Goal: Task Accomplishment & Management: Manage account settings

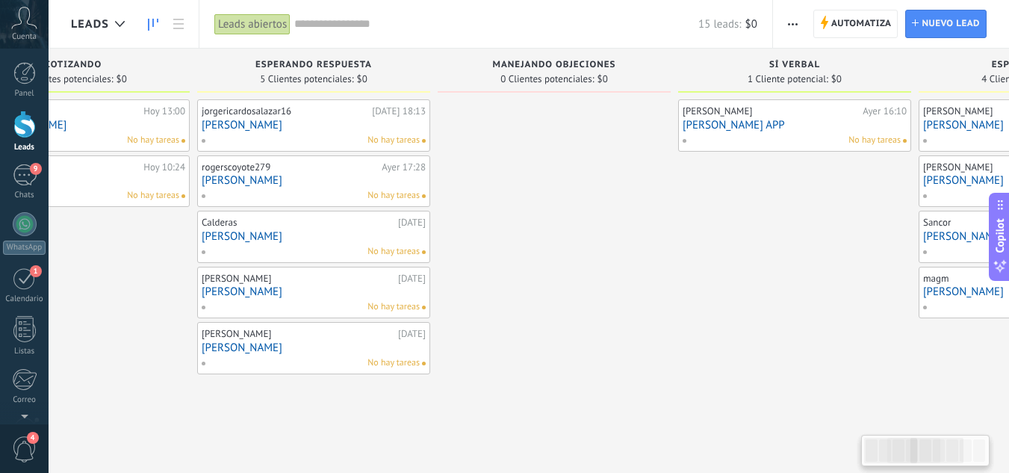
click at [303, 127] on link "[PERSON_NAME]" at bounding box center [314, 125] width 224 height 13
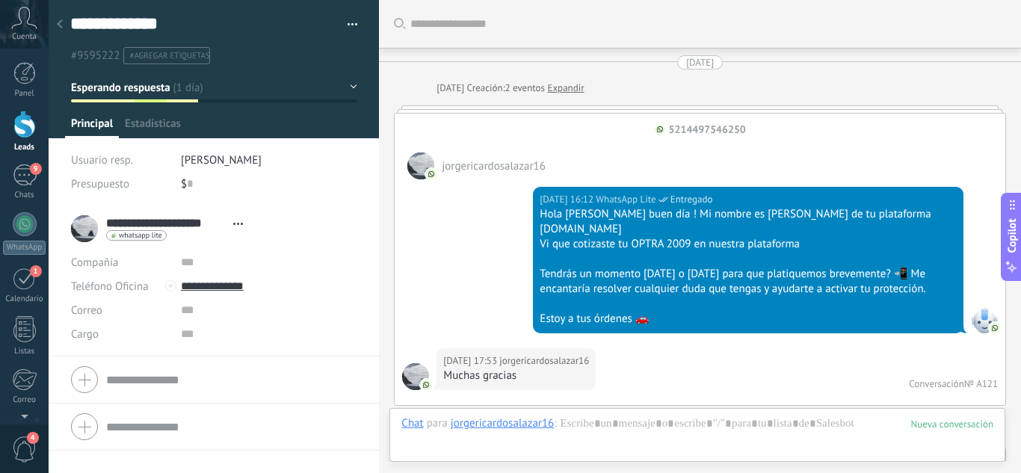
type textarea "**********"
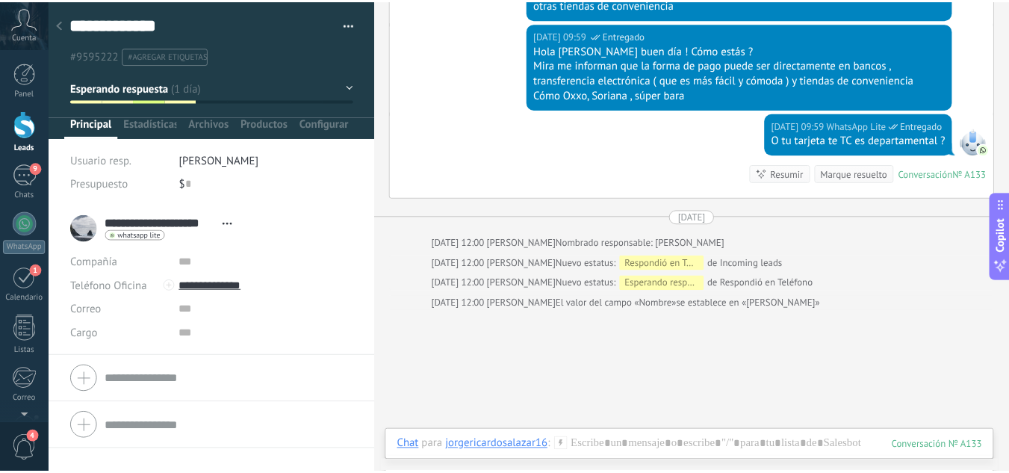
scroll to position [1877, 0]
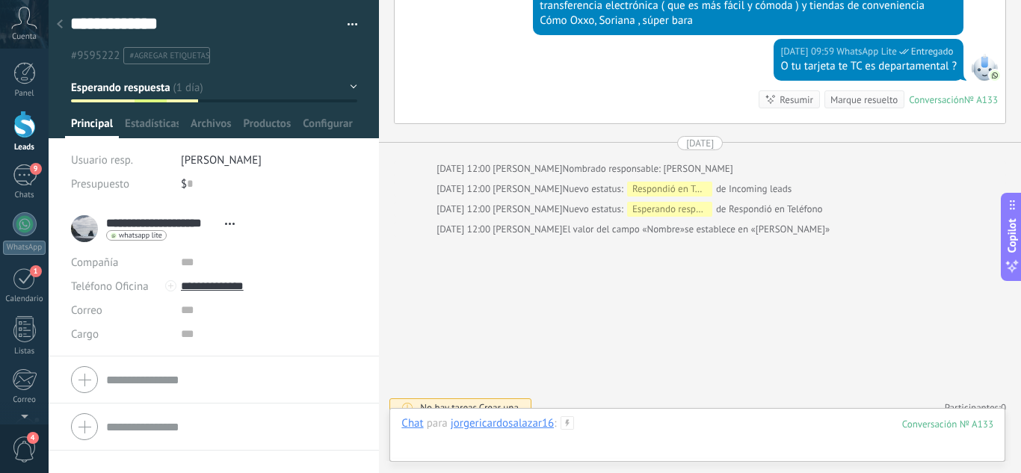
click at [603, 420] on div at bounding box center [697, 438] width 592 height 45
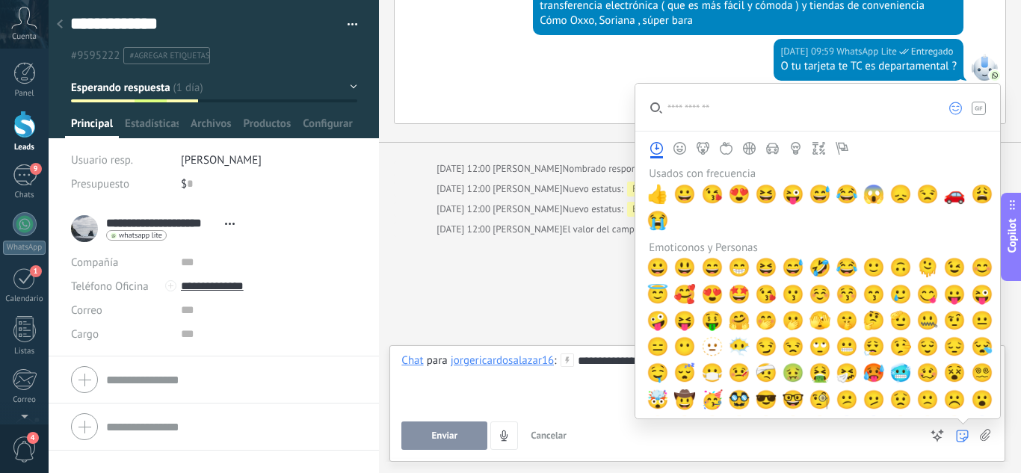
click at [961, 436] on icon at bounding box center [962, 436] width 13 height 13
click at [976, 270] on span "😊" at bounding box center [981, 267] width 22 height 21
click at [943, 205] on span "🚗" at bounding box center [954, 194] width 22 height 21
click at [618, 394] on div "**********" at bounding box center [697, 381] width 592 height 57
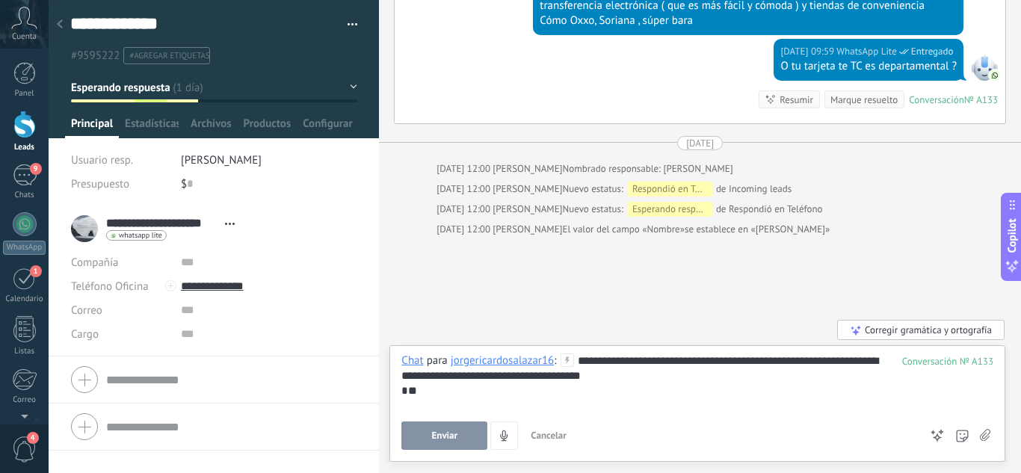
click at [454, 442] on button "Enviar" at bounding box center [444, 435] width 86 height 28
click at [34, 126] on div at bounding box center [24, 125] width 22 height 28
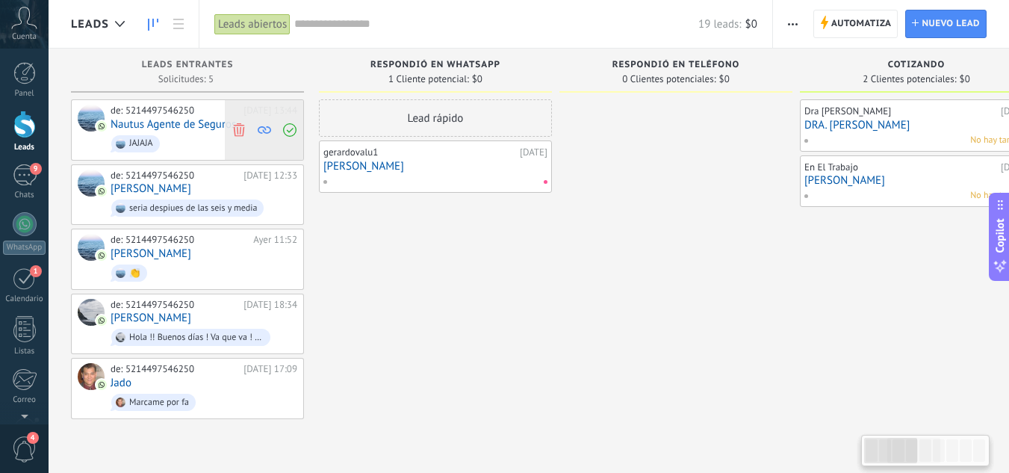
click at [238, 128] on use at bounding box center [238, 129] width 11 height 13
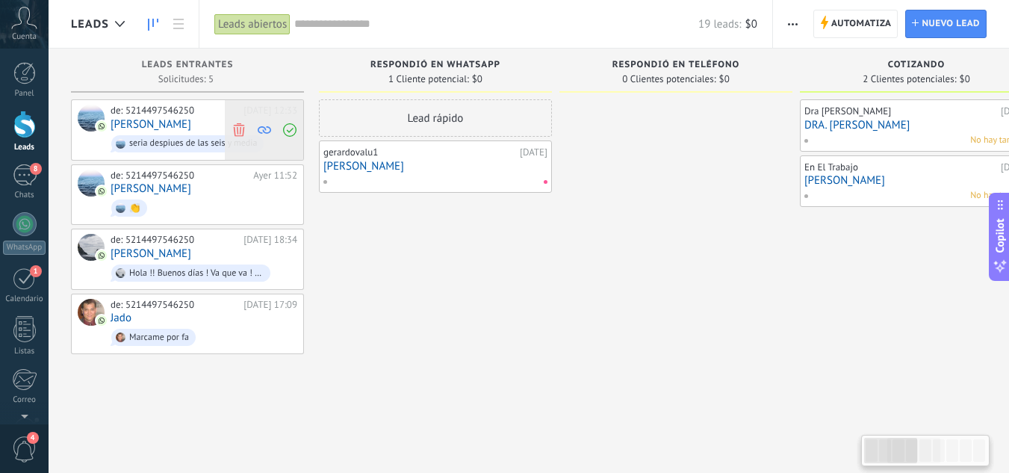
click at [234, 126] on icon at bounding box center [238, 129] width 13 height 13
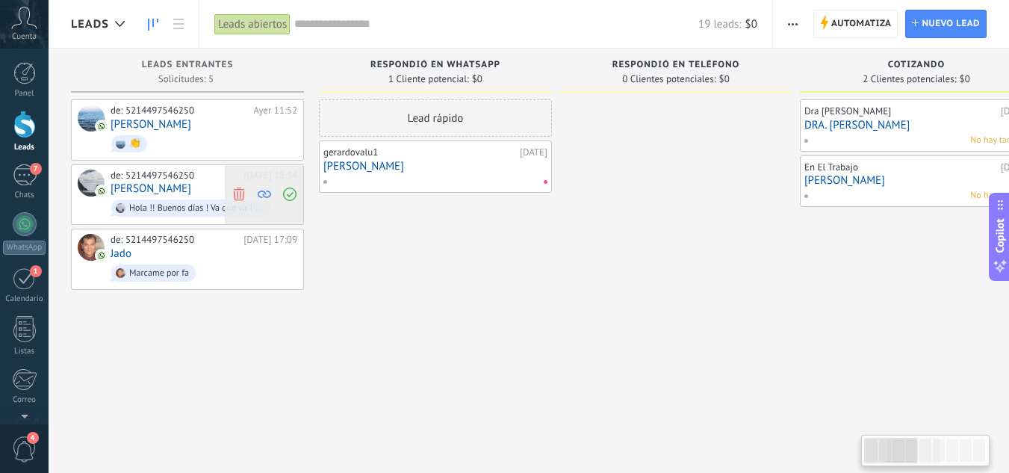
click at [238, 191] on icon at bounding box center [238, 194] width 13 height 13
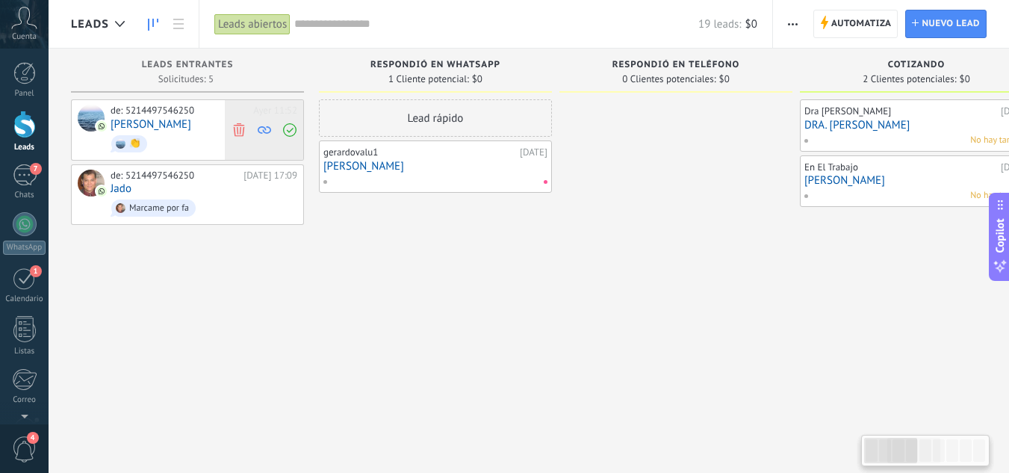
click at [242, 130] on icon at bounding box center [238, 129] width 13 height 13
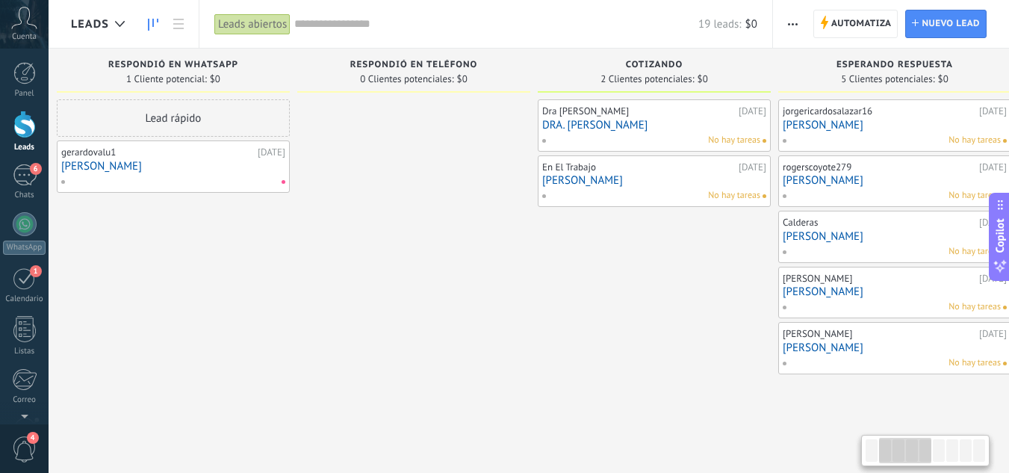
drag, startPoint x: 518, startPoint y: 302, endPoint x: 256, endPoint y: 309, distance: 262.3
click at [256, 309] on div "Lead rápido gerardovalu1 [DATE] [PERSON_NAME]" at bounding box center [173, 238] width 233 height 278
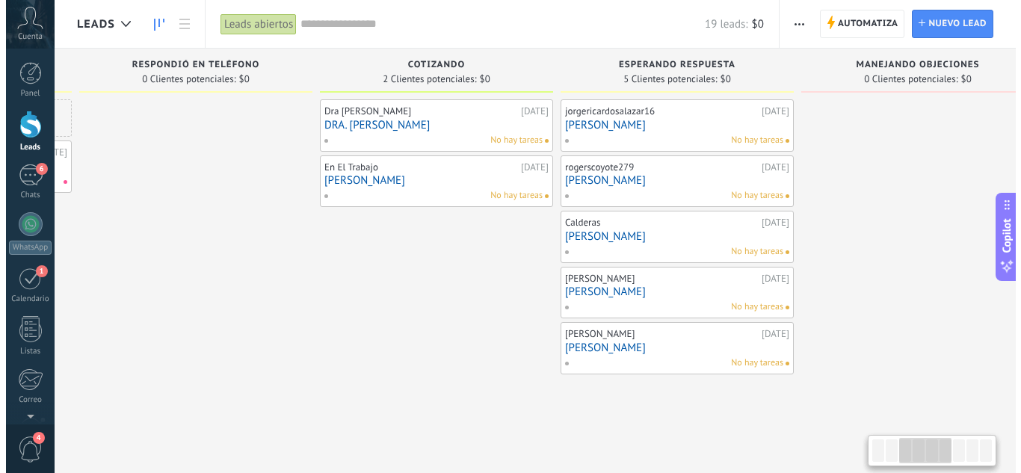
scroll to position [0, 522]
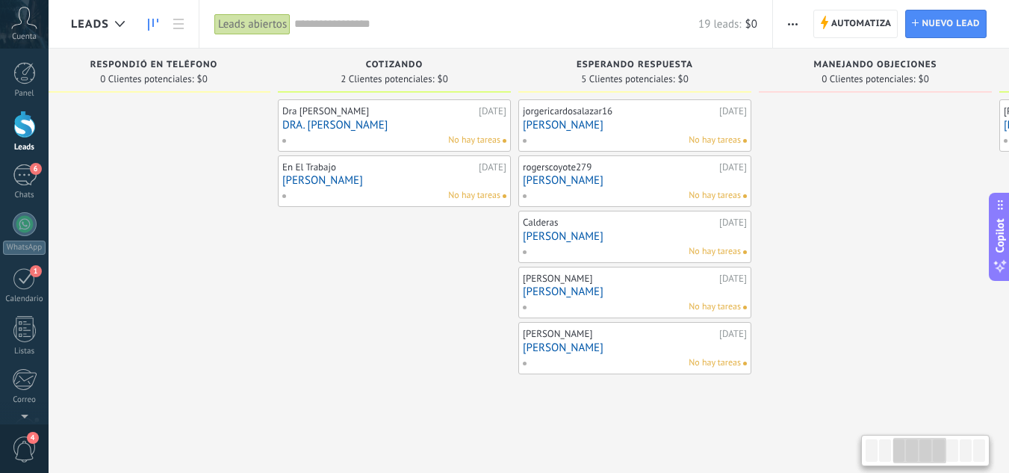
drag, startPoint x: 556, startPoint y: 359, endPoint x: 296, endPoint y: 345, distance: 260.4
click at [296, 345] on div "Dra [PERSON_NAME] [DATE] DRA. [PERSON_NAME] No hay tareas En El Trabajo [DATE] …" at bounding box center [394, 238] width 233 height 278
click at [659, 173] on div "rogerscoyote279" at bounding box center [619, 167] width 193 height 12
click at [649, 185] on link "[PERSON_NAME]" at bounding box center [635, 180] width 224 height 13
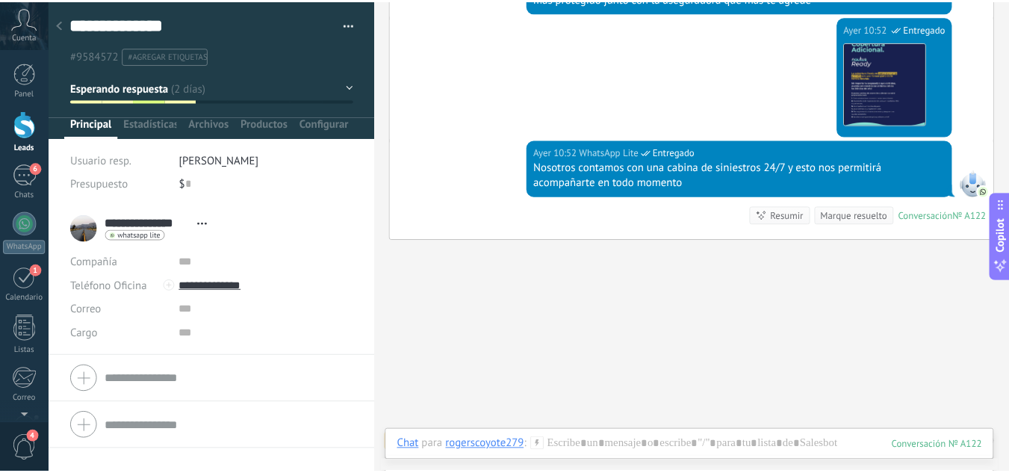
scroll to position [1011, 0]
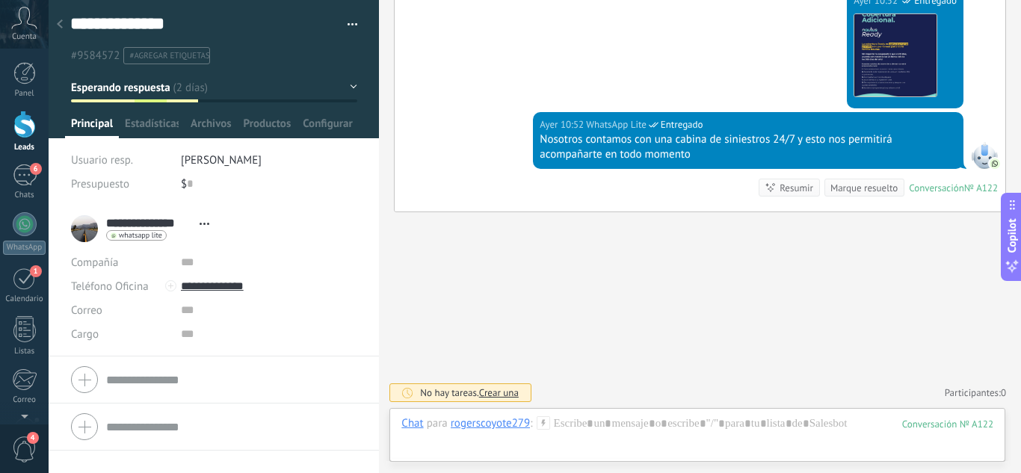
click at [27, 140] on link "Leads" at bounding box center [24, 132] width 49 height 42
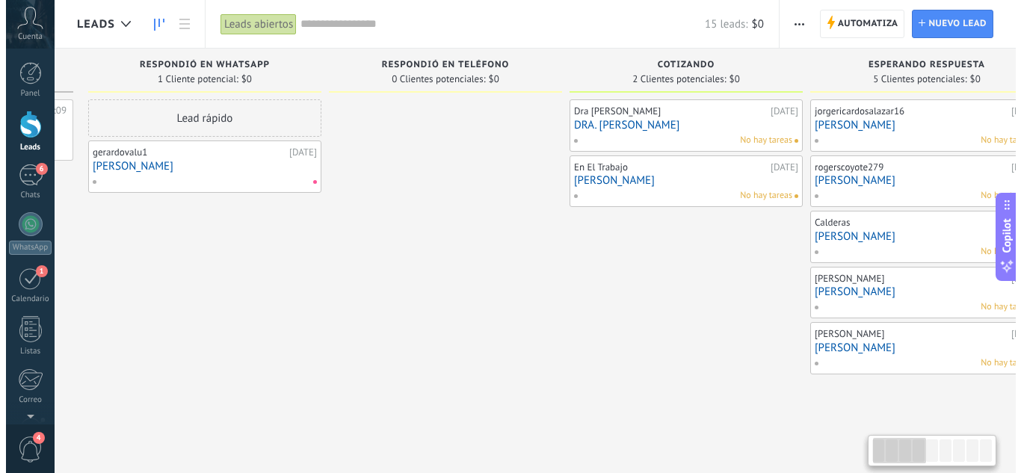
scroll to position [0, 367]
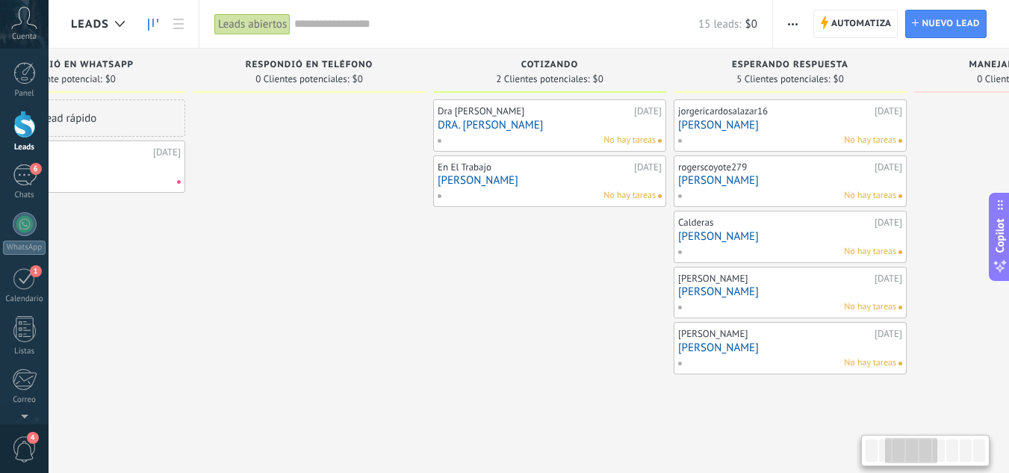
drag, startPoint x: 858, startPoint y: 327, endPoint x: 491, endPoint y: 363, distance: 368.6
click at [491, 363] on div "Dra [PERSON_NAME] [DATE] DRA. [PERSON_NAME] No hay tareas En El Trabajo [DATE] …" at bounding box center [549, 238] width 233 height 278
click at [830, 236] on link "[PERSON_NAME]" at bounding box center [790, 236] width 224 height 13
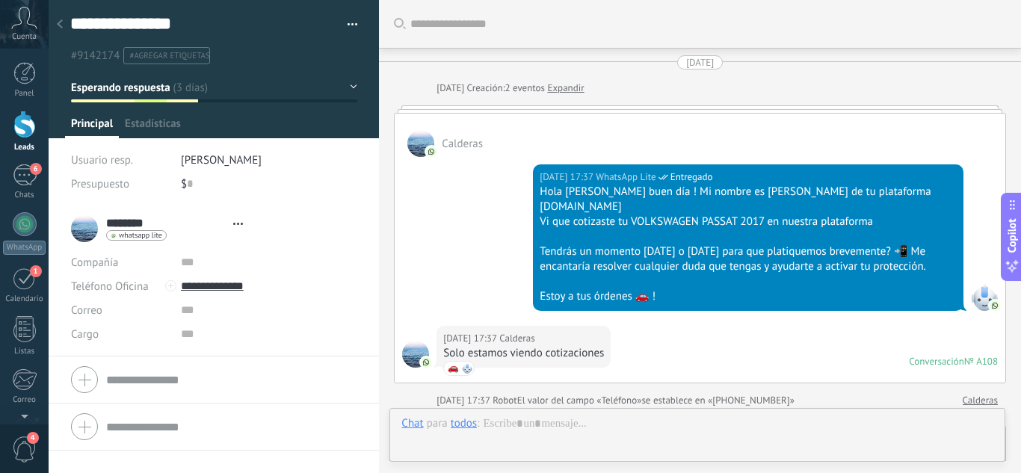
type textarea "**********"
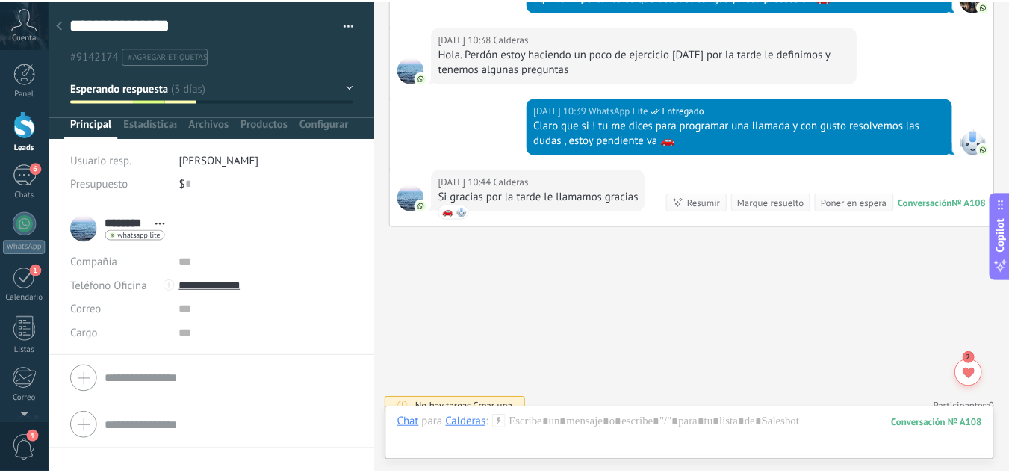
scroll to position [22, 0]
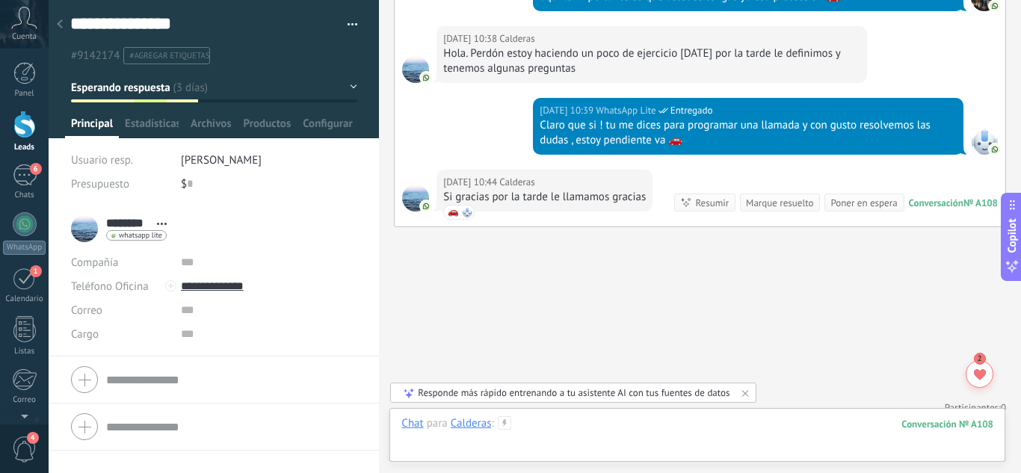
click at [601, 430] on div at bounding box center [697, 438] width 592 height 45
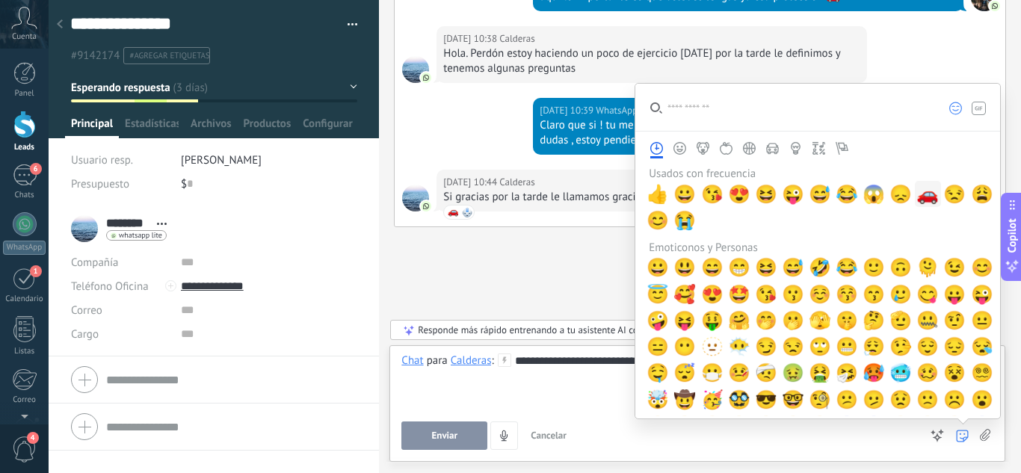
click at [917, 194] on span "🚗" at bounding box center [927, 194] width 22 height 21
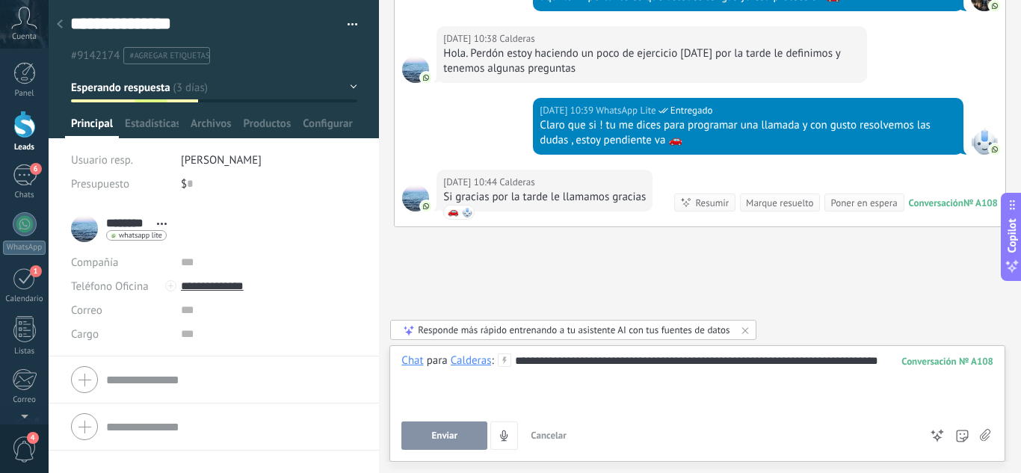
click at [563, 382] on div "**********" at bounding box center [697, 381] width 592 height 57
click at [433, 433] on span "Enviar" at bounding box center [445, 435] width 26 height 10
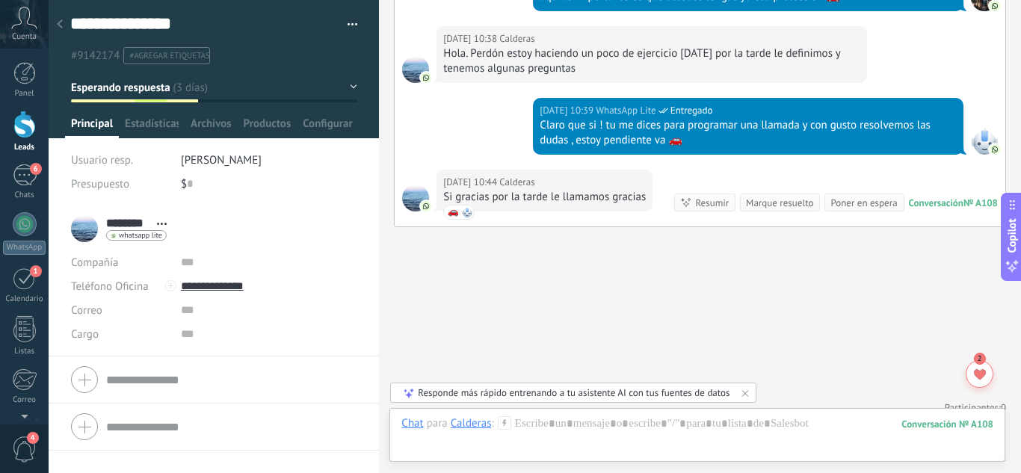
click at [25, 120] on div at bounding box center [24, 125] width 22 height 28
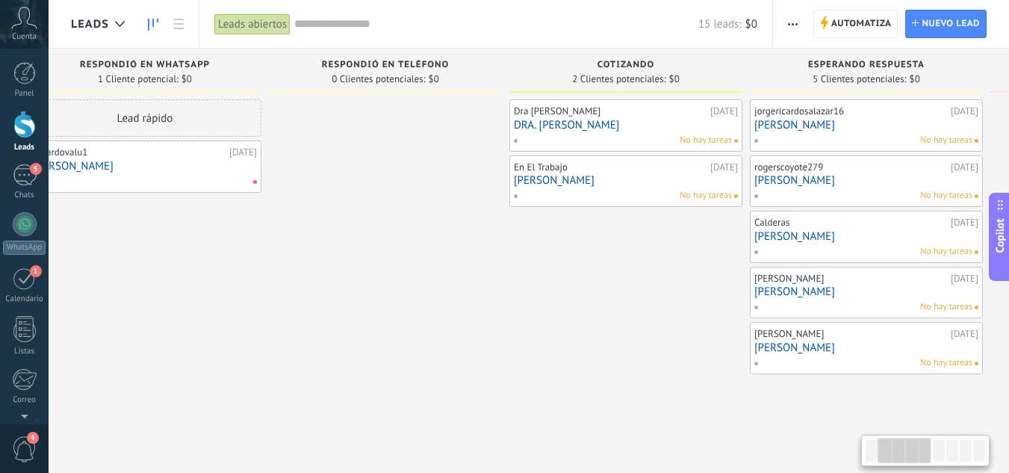
drag, startPoint x: 514, startPoint y: 296, endPoint x: 430, endPoint y: 420, distance: 149.6
click at [430, 420] on div "Leads Entrantes Solicitudes: 1 0 0 0 1 0 0 0 1 de: 5214497546250 [DATE] 17:09 J…" at bounding box center [874, 255] width 2188 height 413
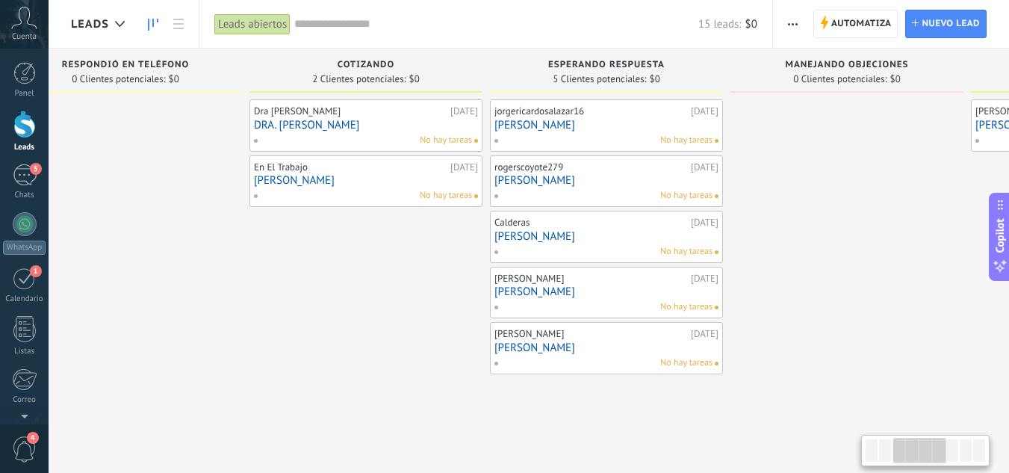
drag, startPoint x: 657, startPoint y: 413, endPoint x: 389, endPoint y: 384, distance: 269.0
click at [389, 384] on div "Leads Entrantes Solicitudes: 1 0 0 0 1 0 0 0 1 de: 5214497546250 [DATE] 17:09 J…" at bounding box center [614, 255] width 2188 height 413
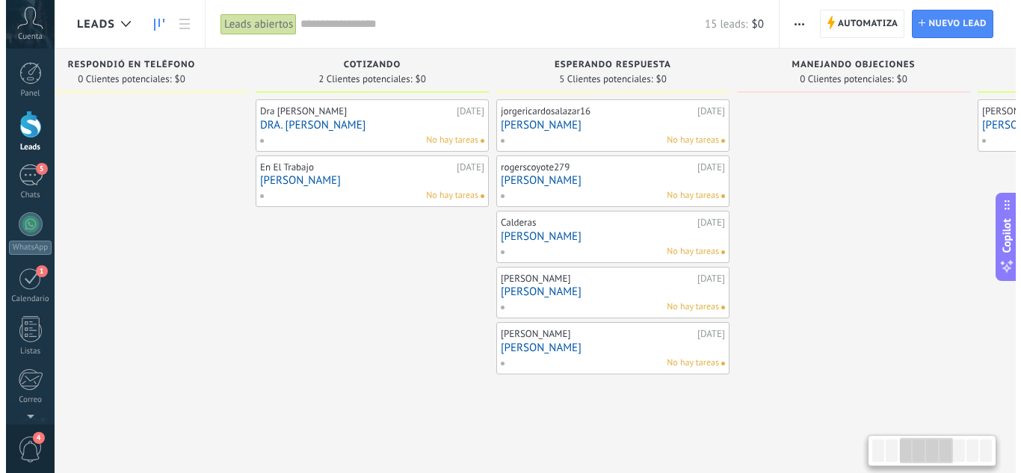
scroll to position [0, 558]
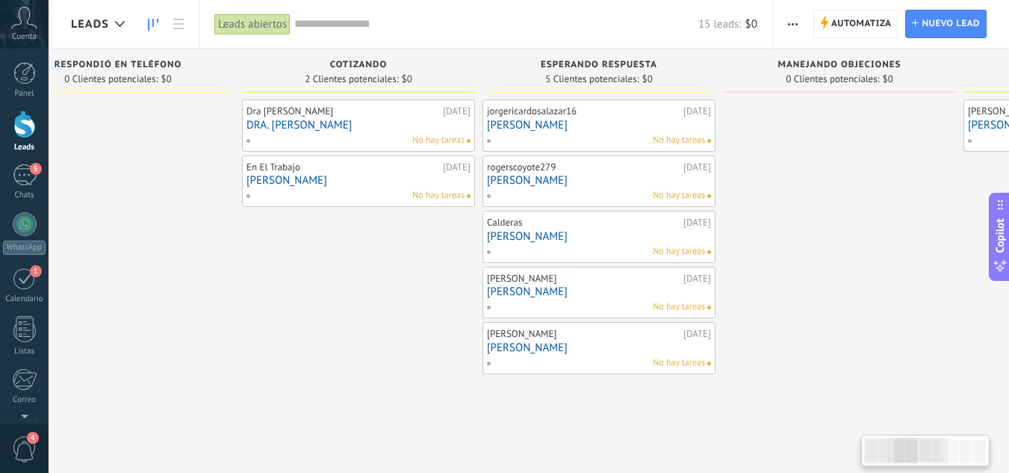
click at [618, 294] on link "[PERSON_NAME]" at bounding box center [599, 291] width 224 height 13
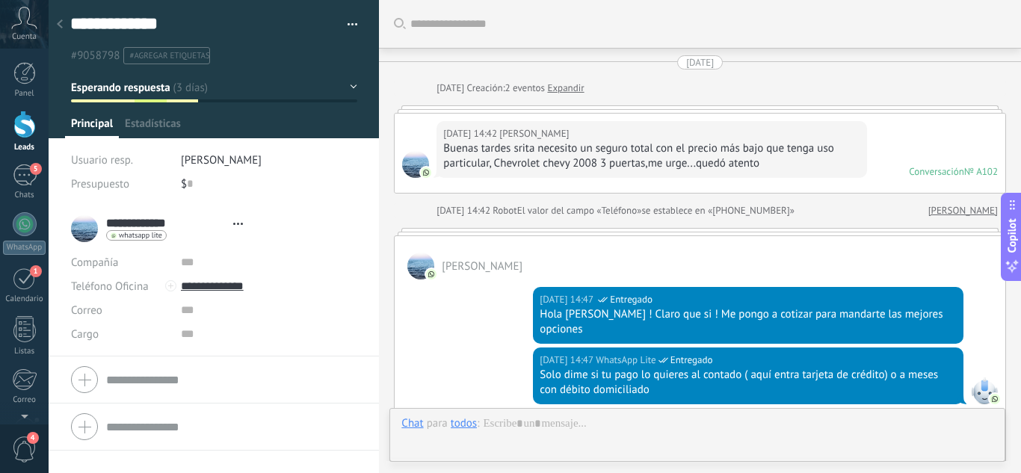
type textarea "**********"
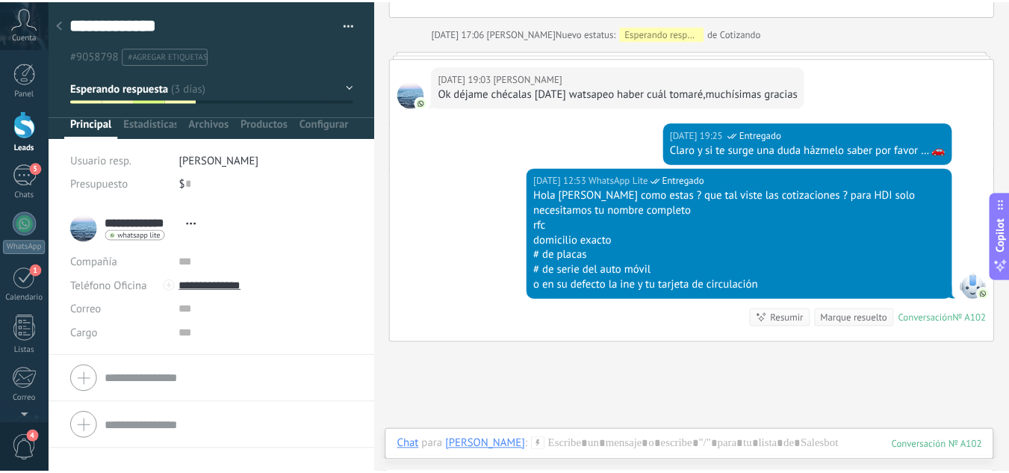
scroll to position [1389, 0]
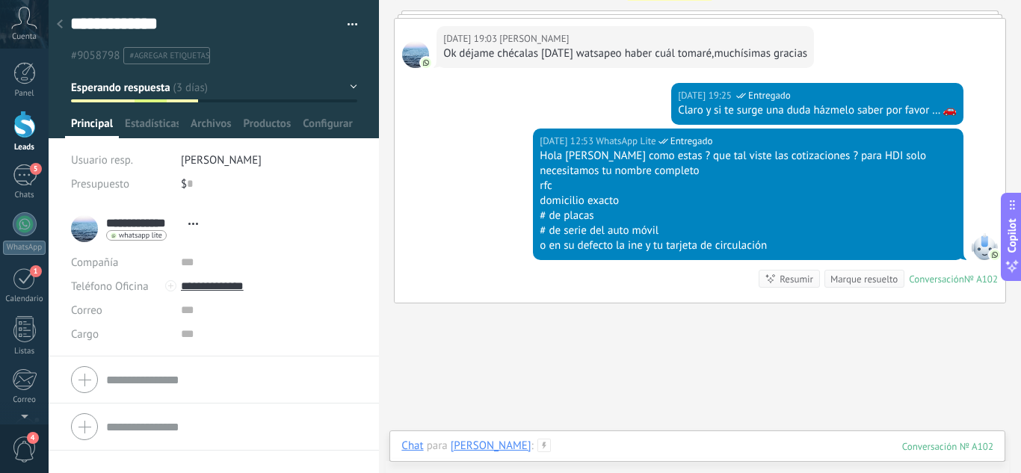
click at [612, 448] on div at bounding box center [697, 461] width 592 height 45
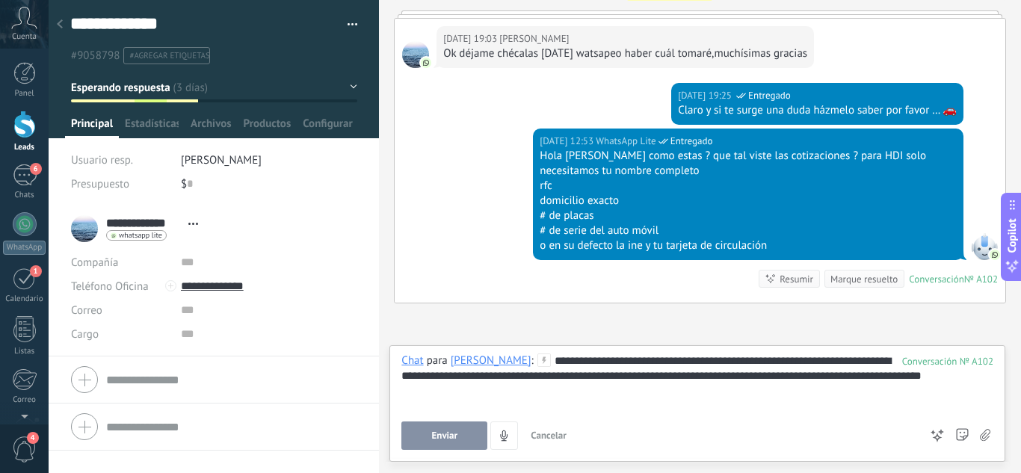
click at [982, 383] on div "**********" at bounding box center [697, 381] width 592 height 57
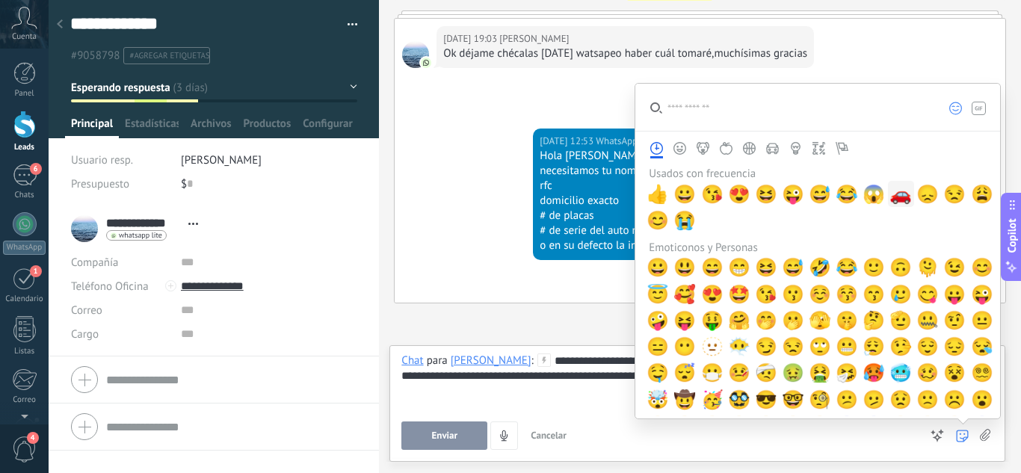
click at [899, 195] on span "🚗" at bounding box center [900, 194] width 22 height 21
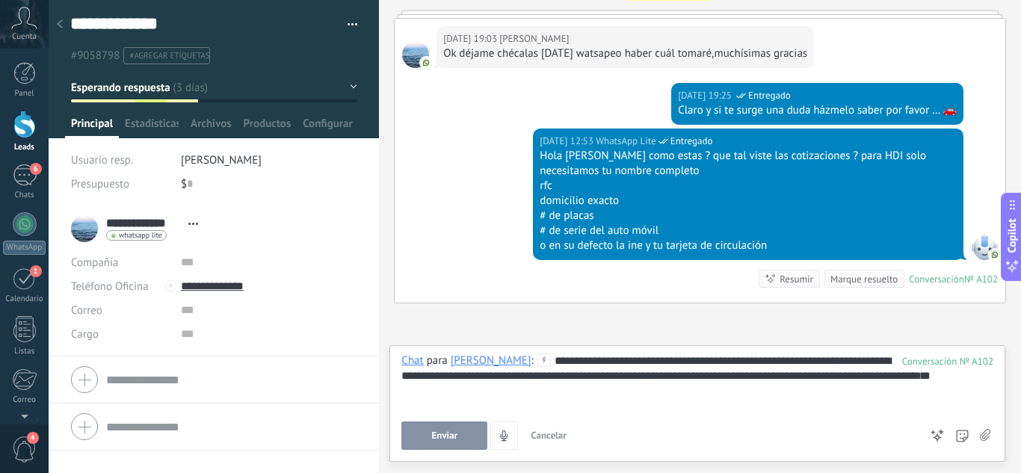
click at [452, 442] on button "Enviar" at bounding box center [444, 435] width 86 height 28
click at [25, 128] on div at bounding box center [24, 125] width 22 height 28
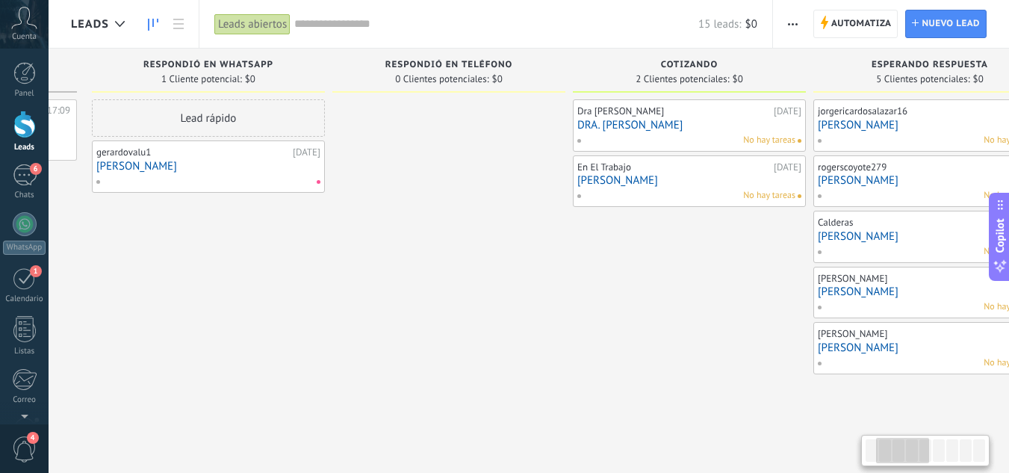
drag, startPoint x: 25, startPoint y: 128, endPoint x: 442, endPoint y: 372, distance: 483.8
click at [442, 372] on div "Leads Entrantes Solicitudes: 1 0 0 0 1 0 0 0 1 de: 5214497546250 [DATE] 17:09 J…" at bounding box center [938, 255] width 2188 height 413
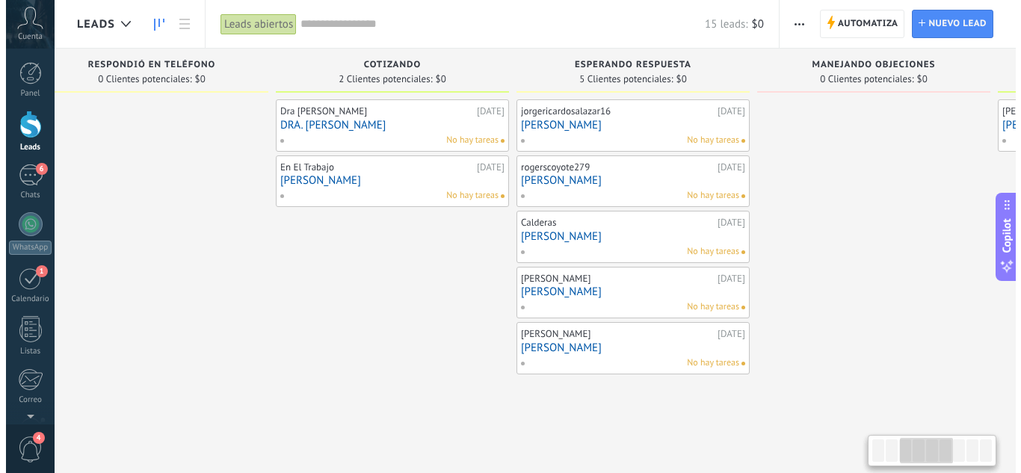
scroll to position [0, 532]
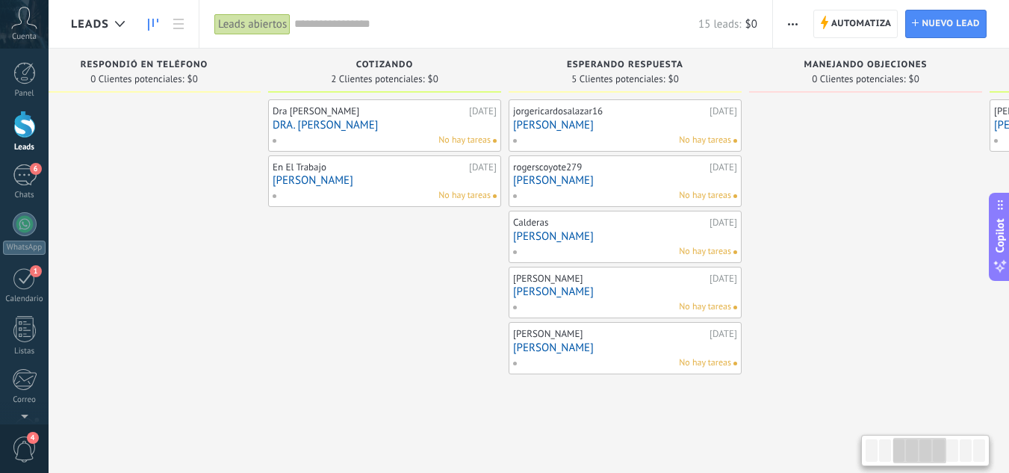
drag, startPoint x: 654, startPoint y: 390, endPoint x: 350, endPoint y: 374, distance: 305.3
click at [350, 374] on div "Leads Entrantes Solicitudes: 1 0 0 0 1 0 0 0 1 de: 5214497546250 [DATE] 17:09 J…" at bounding box center [633, 255] width 2188 height 413
click at [583, 347] on link "[PERSON_NAME]" at bounding box center [625, 347] width 224 height 13
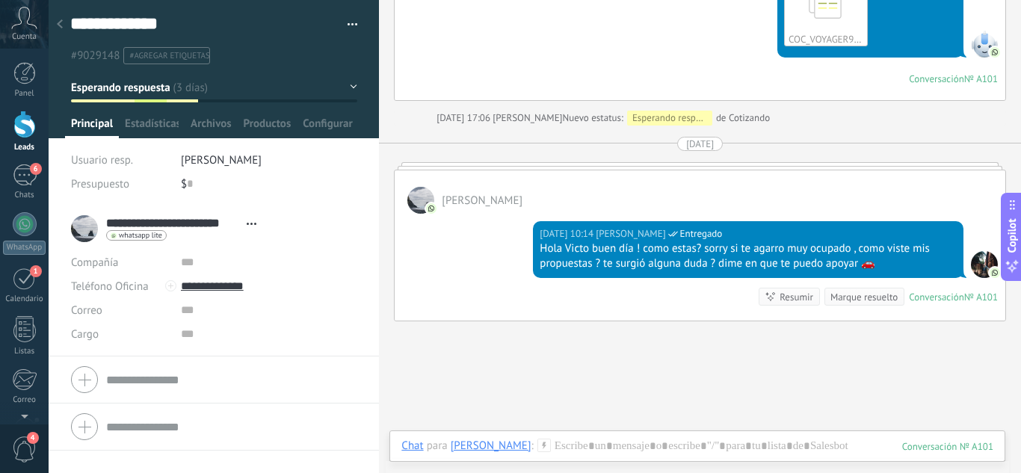
scroll to position [1509, 0]
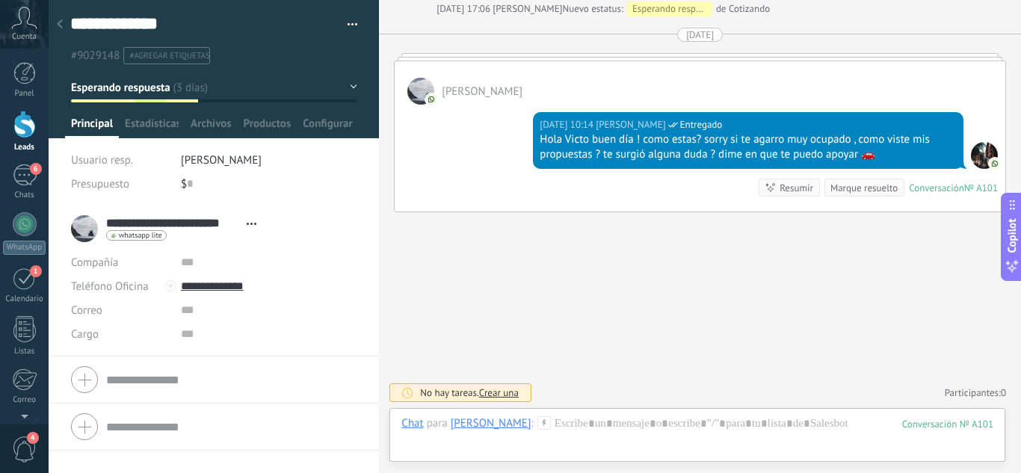
click at [31, 140] on link "Leads" at bounding box center [24, 132] width 49 height 42
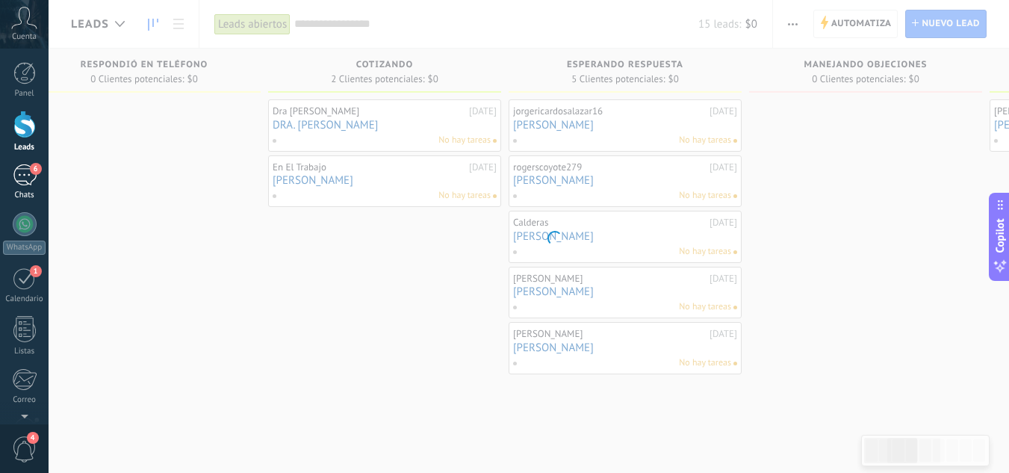
click at [30, 173] on div "6" at bounding box center [25, 175] width 24 height 22
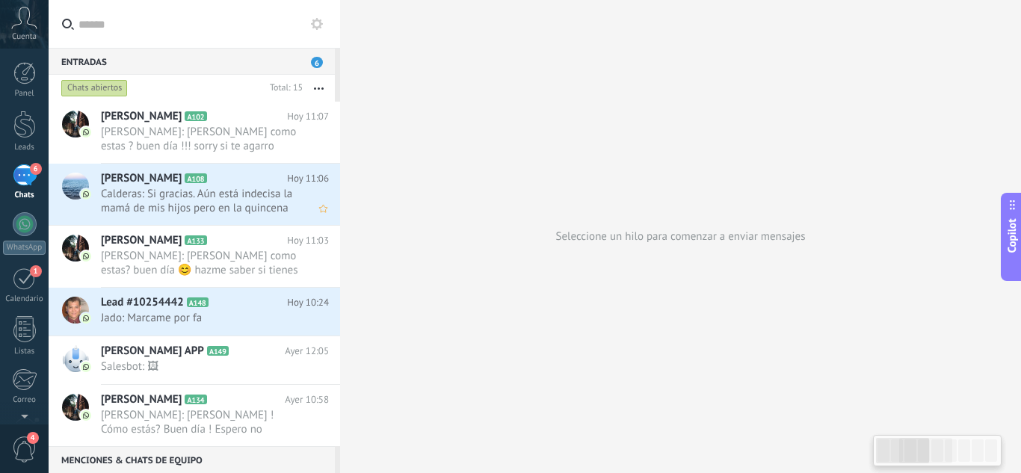
click at [205, 189] on span "Calderas: Si gracias. Aún está indecisa la mamá de mis hijos pero en la quincen…" at bounding box center [200, 201] width 199 height 28
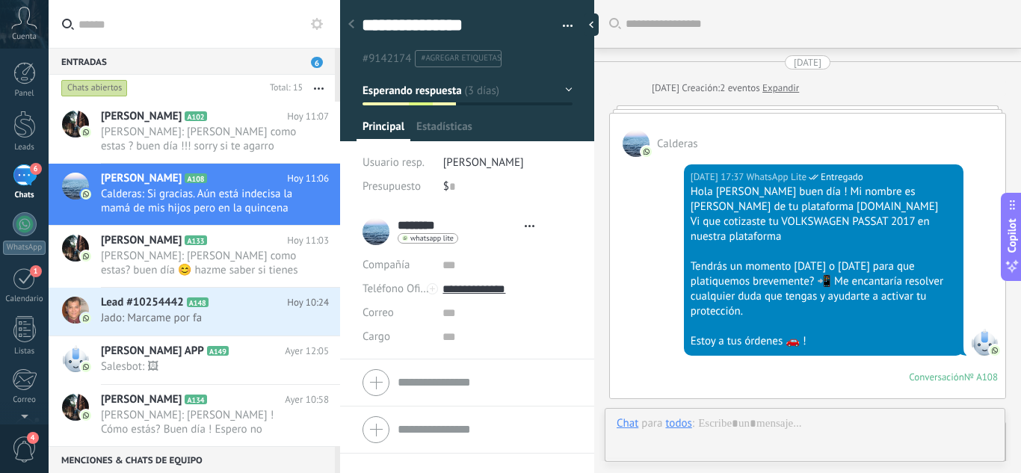
scroll to position [2750, 0]
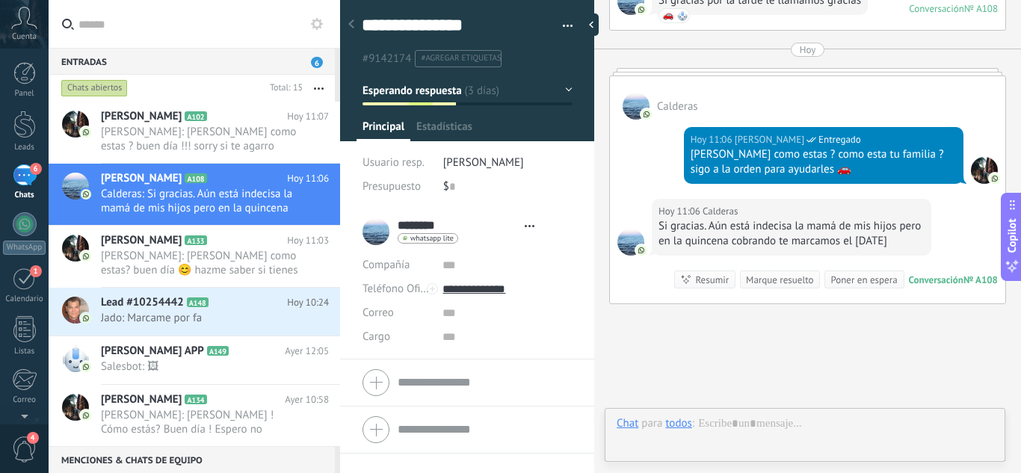
type textarea "**********"
click at [762, 441] on div at bounding box center [804, 461] width 377 height 45
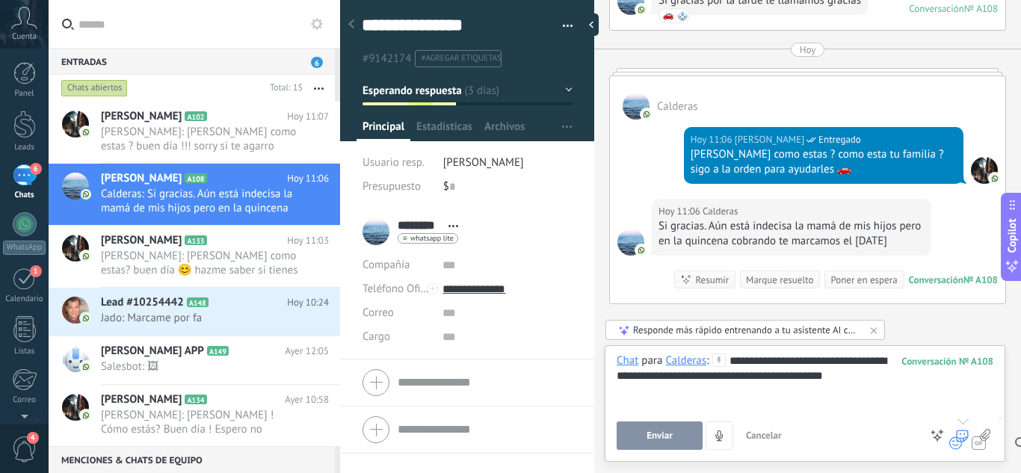
click at [967, 427] on div at bounding box center [961, 435] width 13 height 28
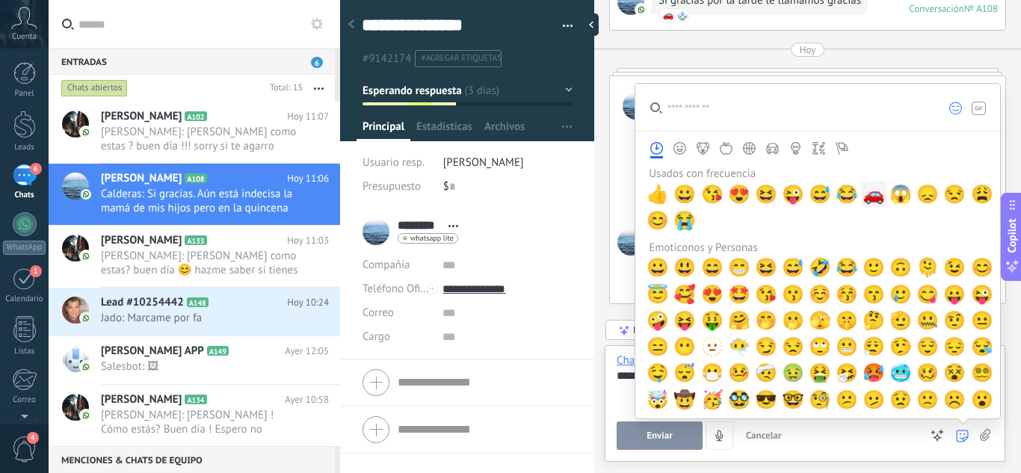
click at [870, 202] on span "🚗" at bounding box center [873, 194] width 22 height 21
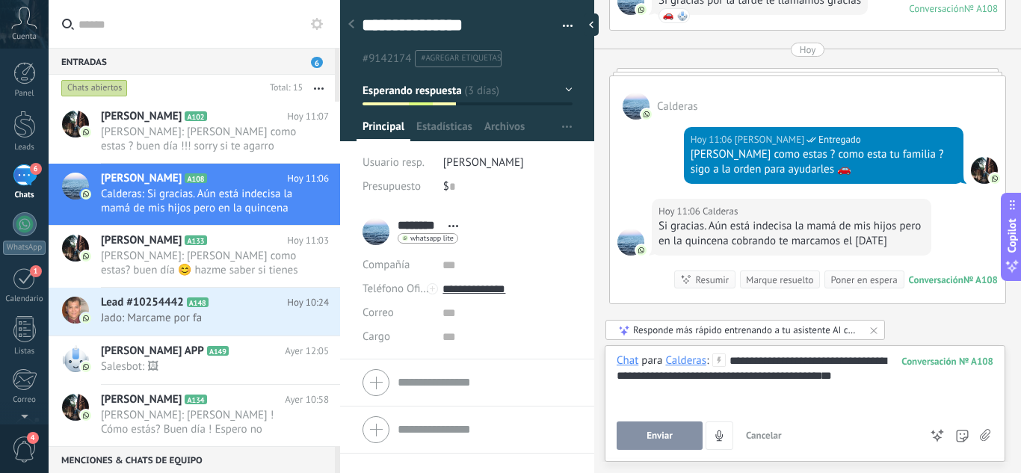
click at [672, 437] on button "Enviar" at bounding box center [659, 435] width 86 height 28
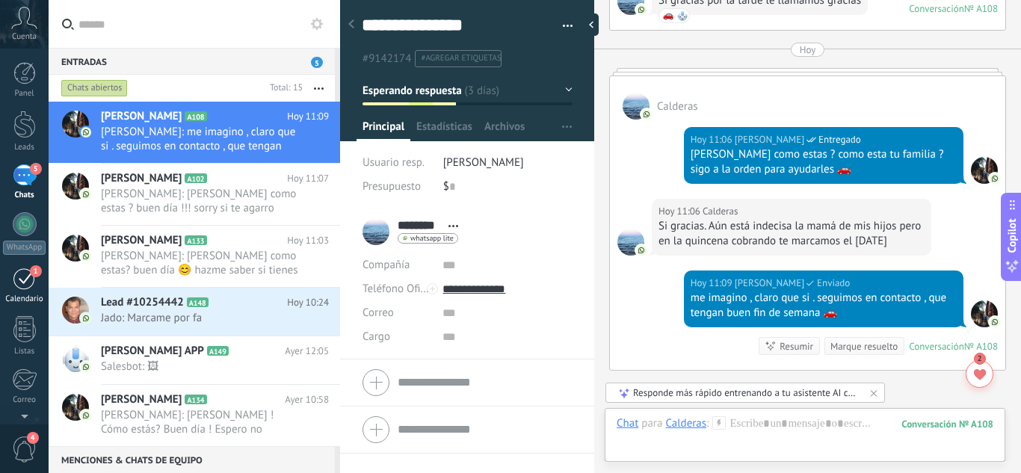
scroll to position [2894, 0]
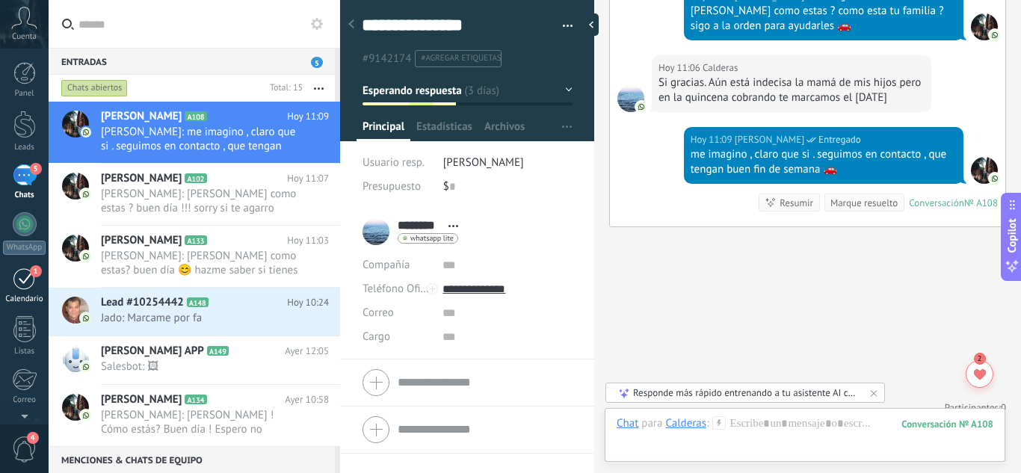
click at [23, 279] on div "1" at bounding box center [25, 278] width 24 height 23
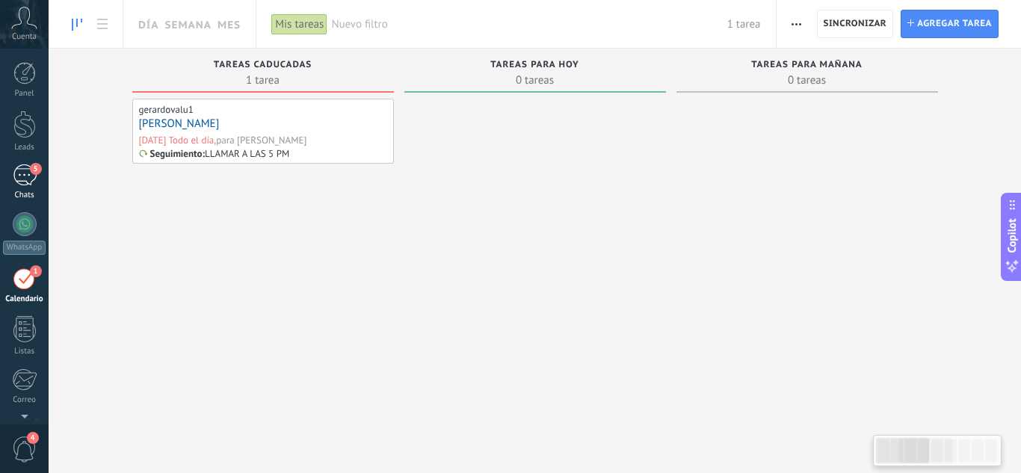
click at [24, 181] on div "5" at bounding box center [25, 175] width 24 height 22
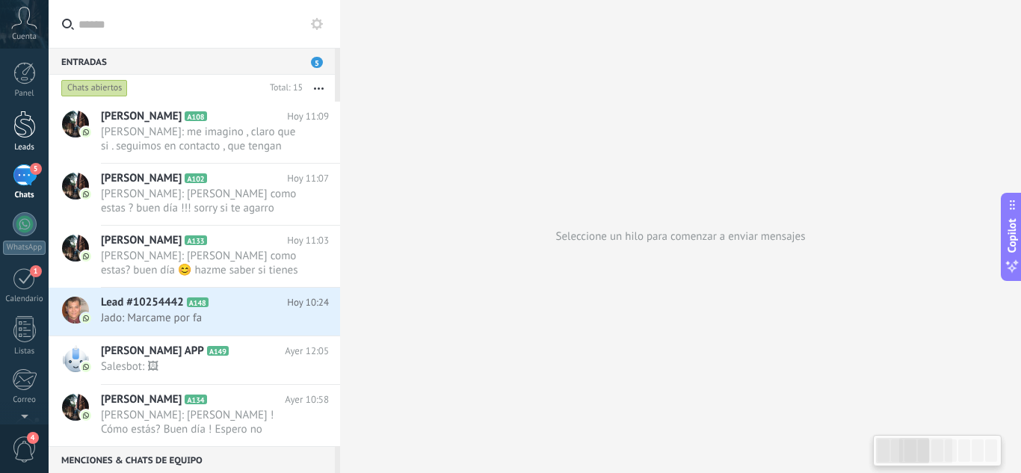
click at [22, 127] on div at bounding box center [24, 125] width 22 height 28
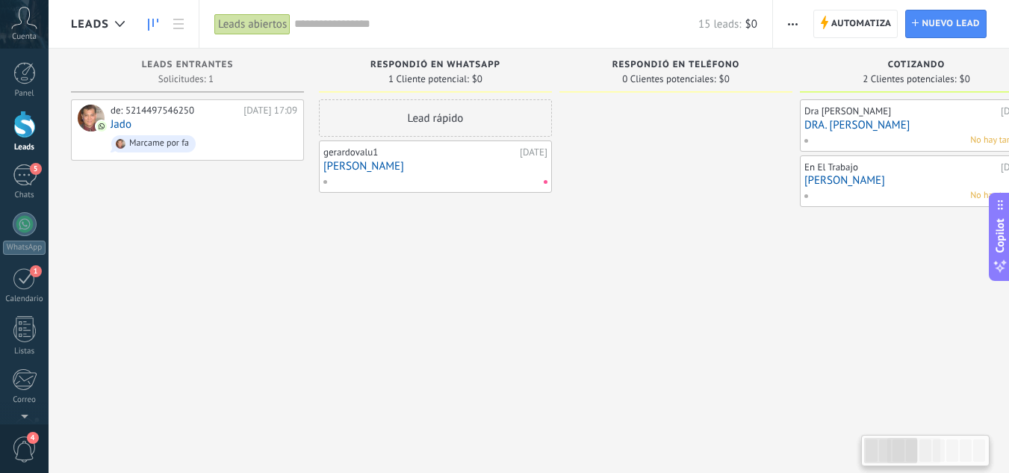
click at [427, 170] on link "[PERSON_NAME]" at bounding box center [435, 166] width 224 height 13
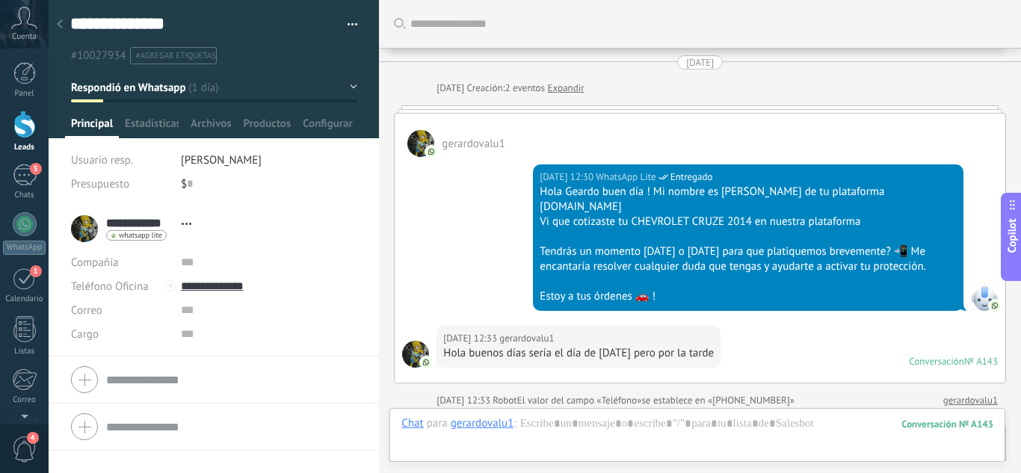
scroll to position [705, 0]
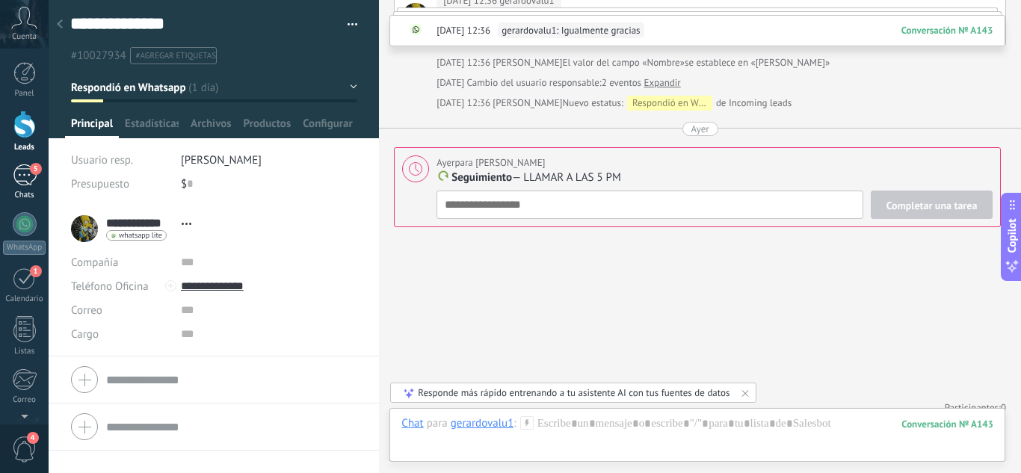
click at [28, 173] on div "5" at bounding box center [25, 175] width 24 height 22
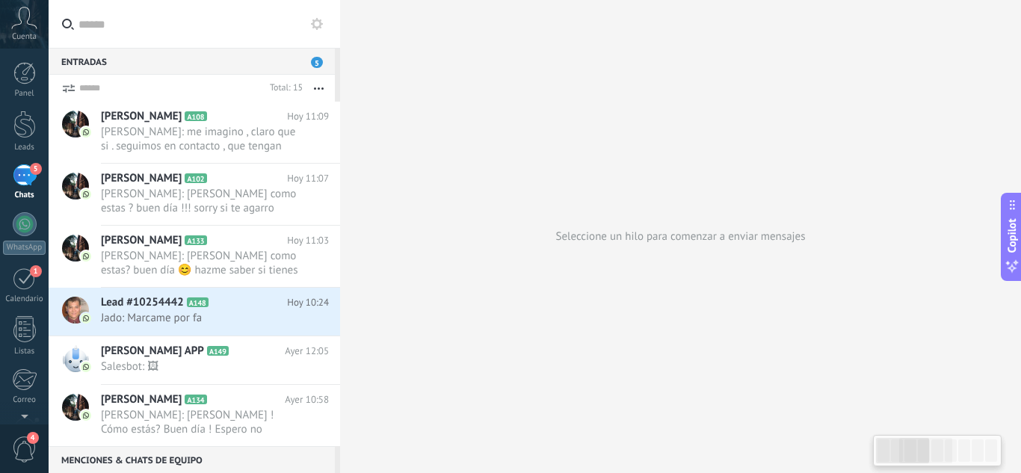
click at [26, 123] on div at bounding box center [24, 125] width 22 height 28
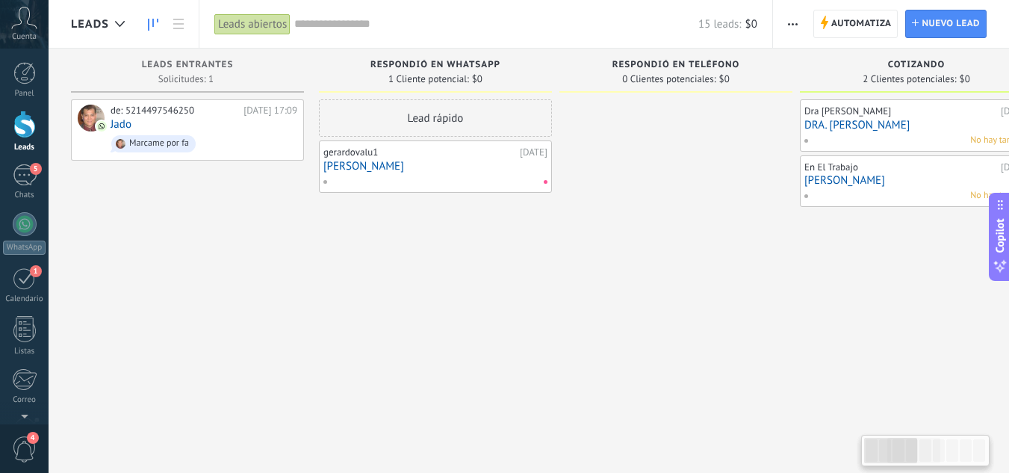
click at [453, 168] on link "[PERSON_NAME]" at bounding box center [435, 166] width 224 height 13
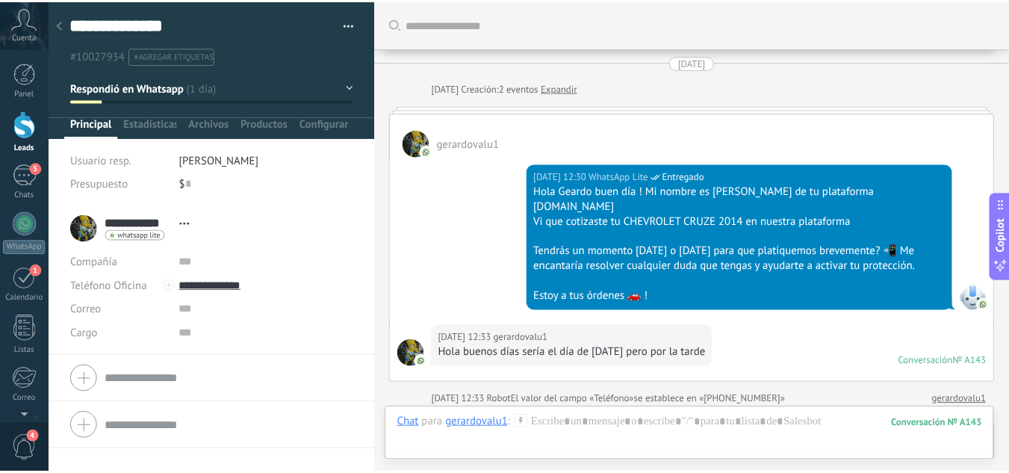
scroll to position [705, 0]
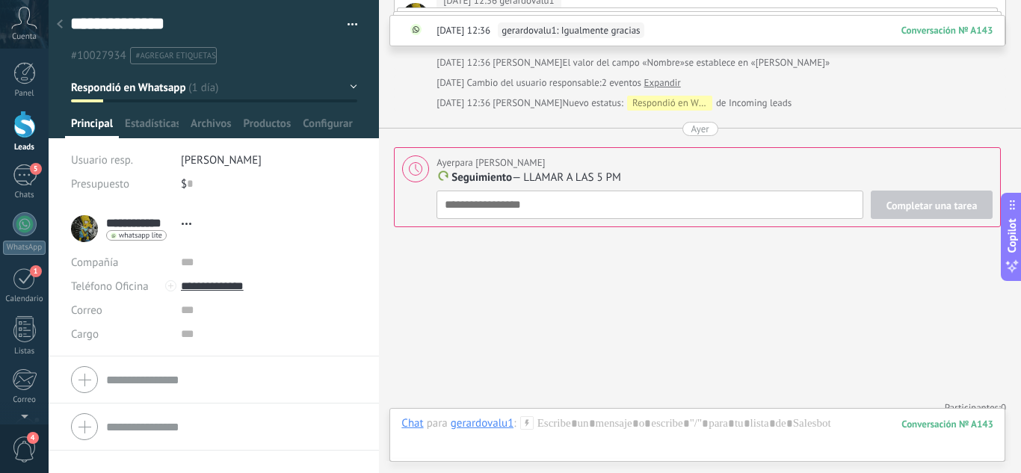
click at [17, 132] on div at bounding box center [24, 125] width 22 height 28
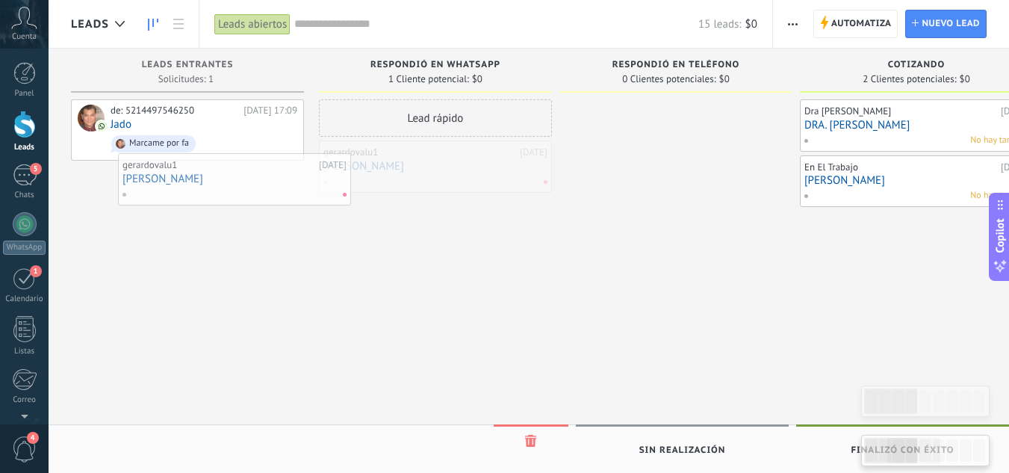
drag, startPoint x: 501, startPoint y: 170, endPoint x: 261, endPoint y: 202, distance: 242.0
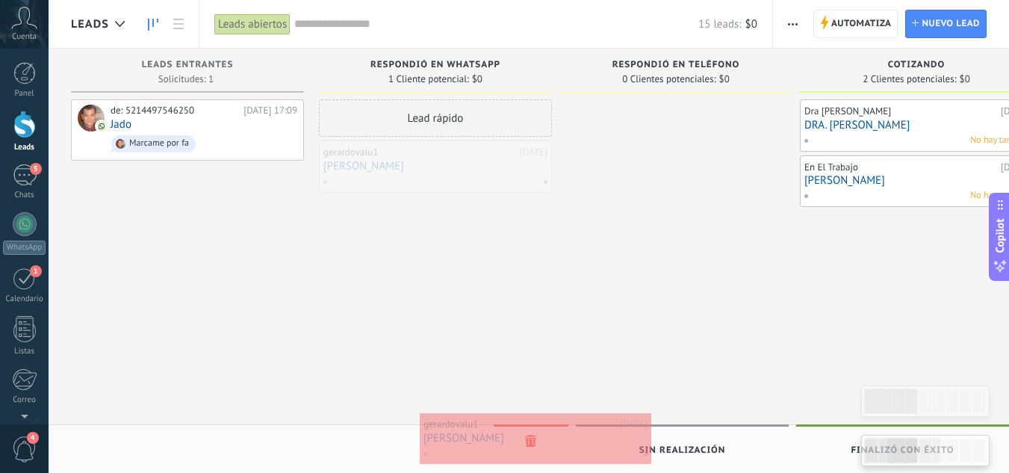
drag, startPoint x: 433, startPoint y: 170, endPoint x: 534, endPoint y: 442, distance: 290.7
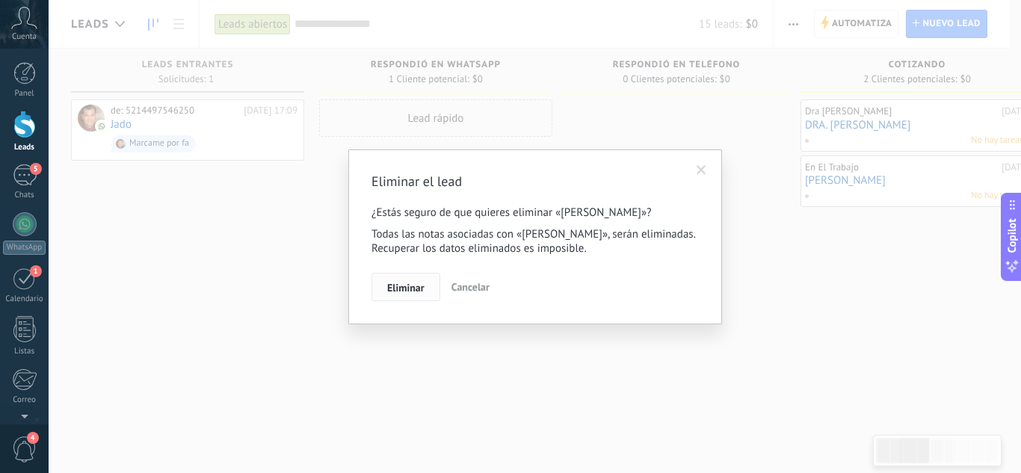
click at [418, 285] on span "Eliminar" at bounding box center [405, 287] width 37 height 10
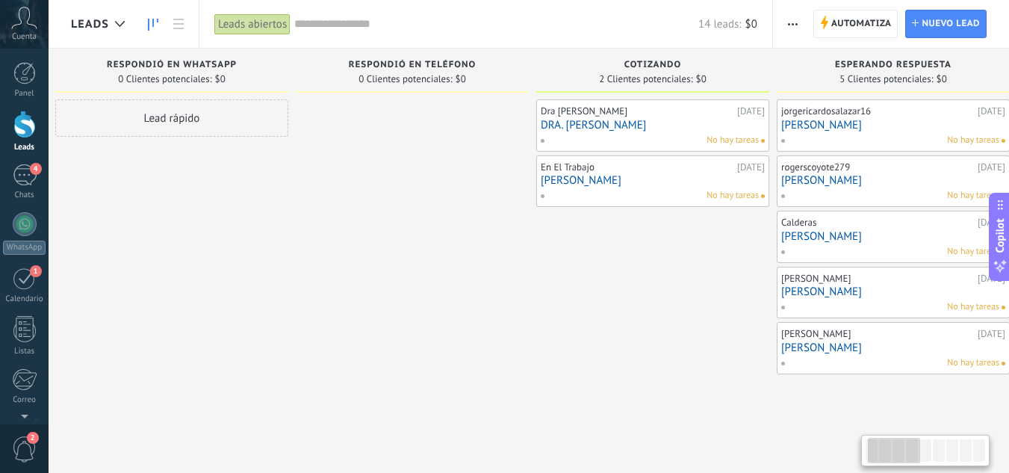
drag, startPoint x: 676, startPoint y: 341, endPoint x: 403, endPoint y: 345, distance: 273.5
click at [403, 345] on div at bounding box center [412, 238] width 233 height 278
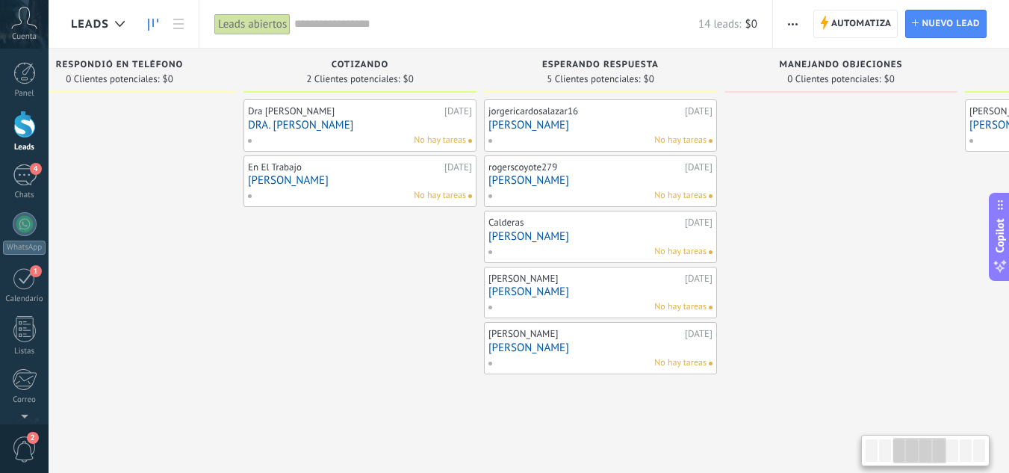
scroll to position [0, 573]
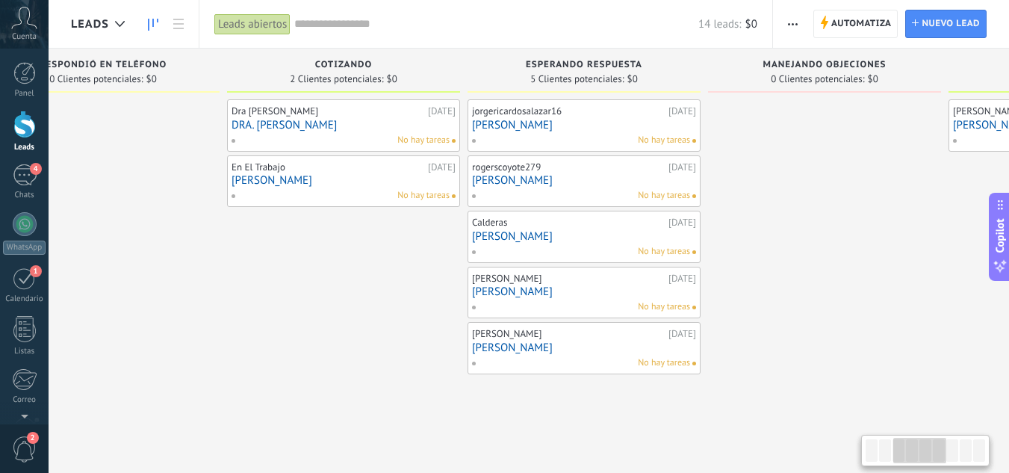
drag, startPoint x: 648, startPoint y: 397, endPoint x: 349, endPoint y: 369, distance: 300.9
click at [349, 369] on div "Leads Entrantes Solicitudes: 1 0 0 0 1 de: 5214497546250 [DATE] 17:09 Jado Marc…" at bounding box center [592, 255] width 2188 height 413
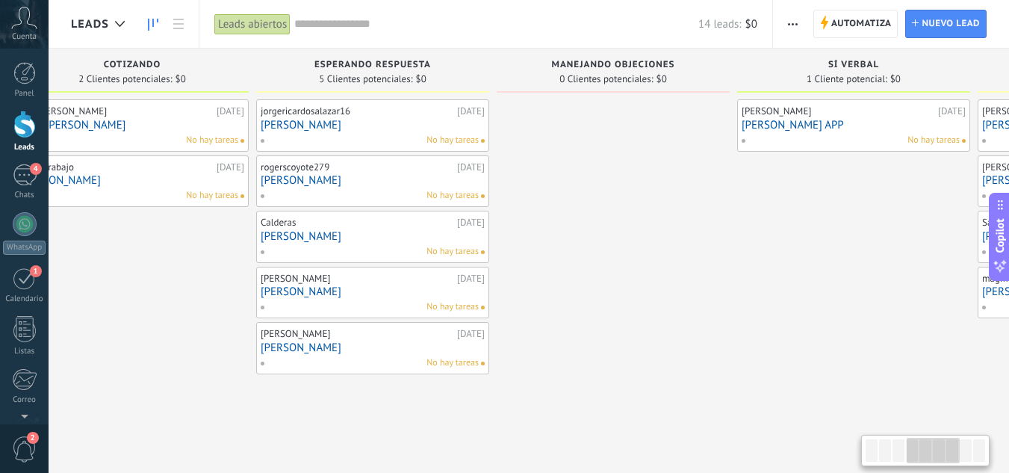
drag, startPoint x: 788, startPoint y: 281, endPoint x: 577, endPoint y: 295, distance: 211.9
click at [577, 295] on div at bounding box center [613, 238] width 233 height 278
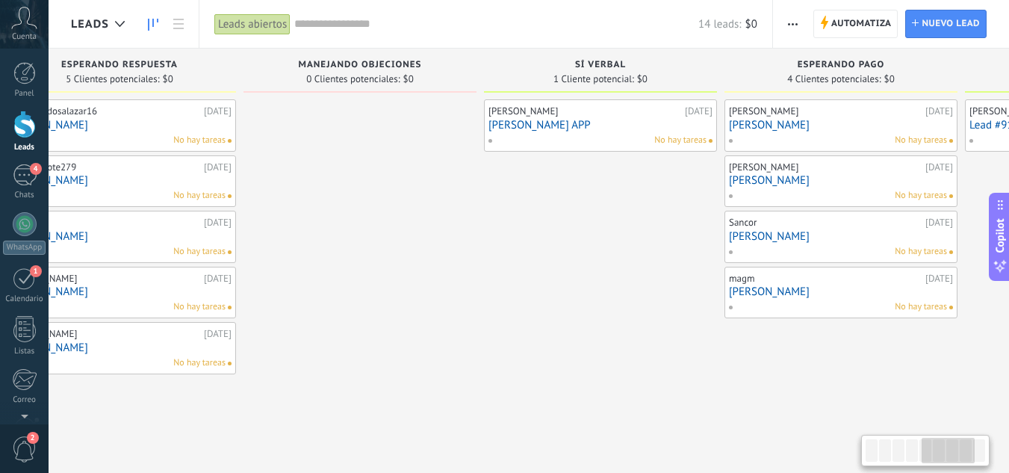
scroll to position [0, 1078]
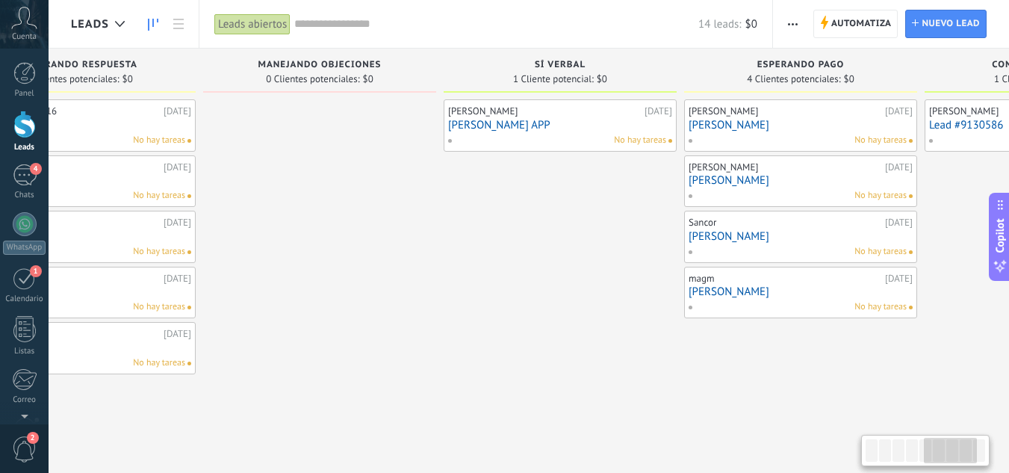
drag, startPoint x: 727, startPoint y: 309, endPoint x: 433, endPoint y: 293, distance: 294.1
click at [433, 293] on div at bounding box center [319, 238] width 233 height 278
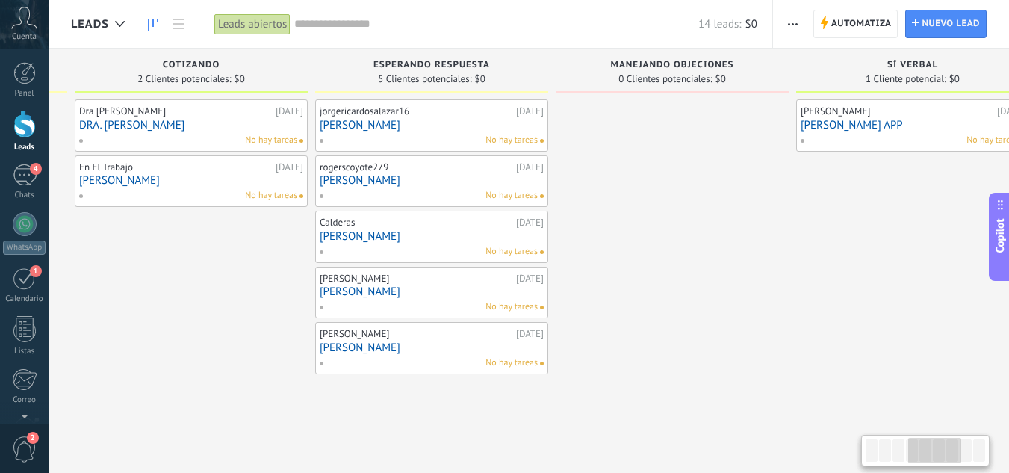
drag, startPoint x: 276, startPoint y: 400, endPoint x: 628, endPoint y: 418, distance: 353.1
click at [628, 418] on div "Leads Entrantes Solicitudes: 1 0 0 0 1 de: 5214497546250 [DATE] 17:09 Jado Marc…" at bounding box center [440, 255] width 2188 height 413
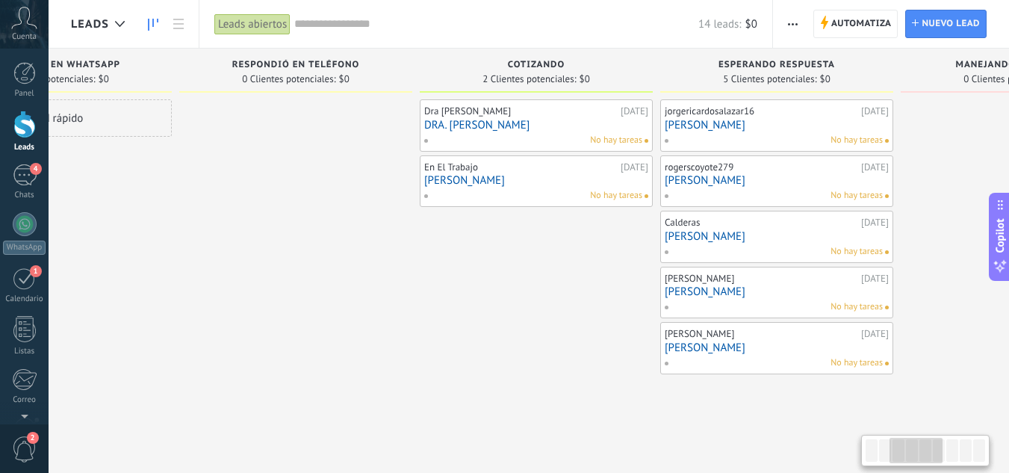
drag, startPoint x: 285, startPoint y: 380, endPoint x: 608, endPoint y: 394, distance: 323.8
click at [608, 394] on div "Leads Entrantes Solicitudes: 1 0 0 0 1 de: 5214497546250 [DATE] 17:09 Jado Marc…" at bounding box center [785, 255] width 2188 height 413
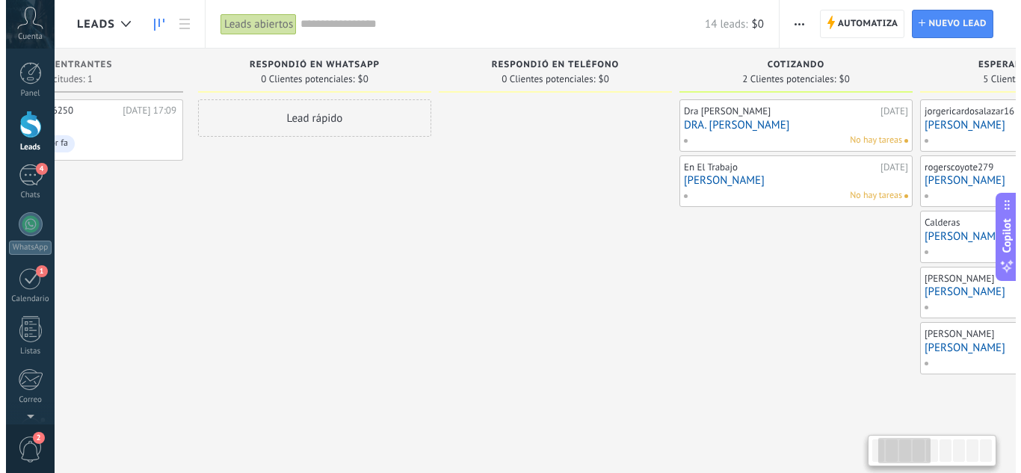
scroll to position [0, 117]
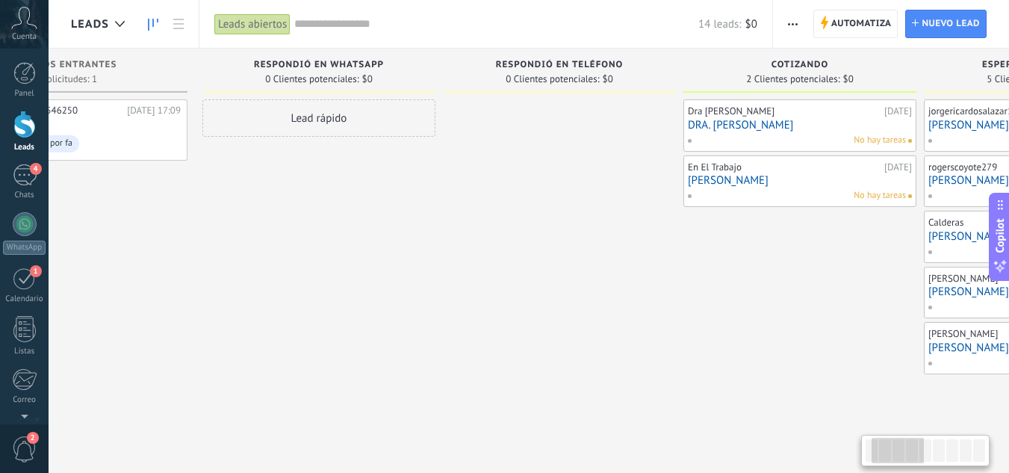
drag, startPoint x: 300, startPoint y: 333, endPoint x: 563, endPoint y: 349, distance: 264.2
click at [563, 349] on div at bounding box center [559, 238] width 233 height 278
click at [77, 134] on span "Marcame por fa" at bounding box center [87, 143] width 187 height 23
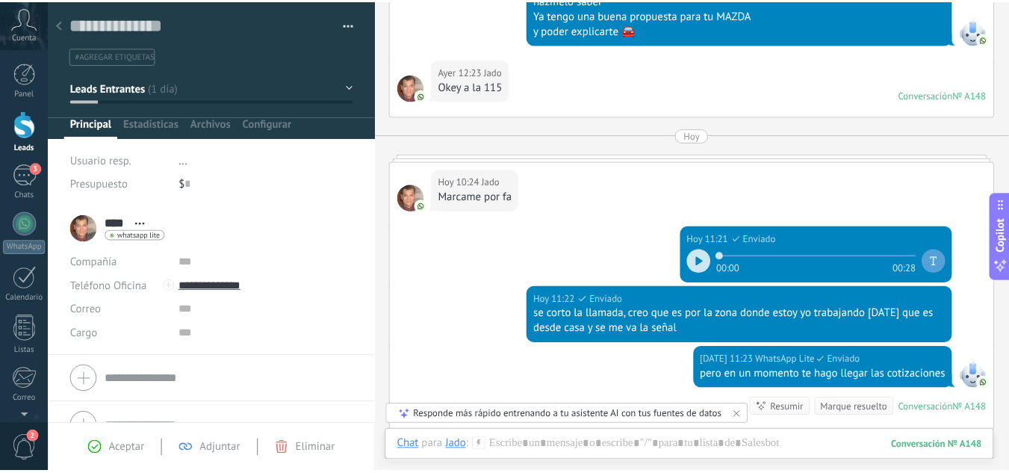
scroll to position [1050, 0]
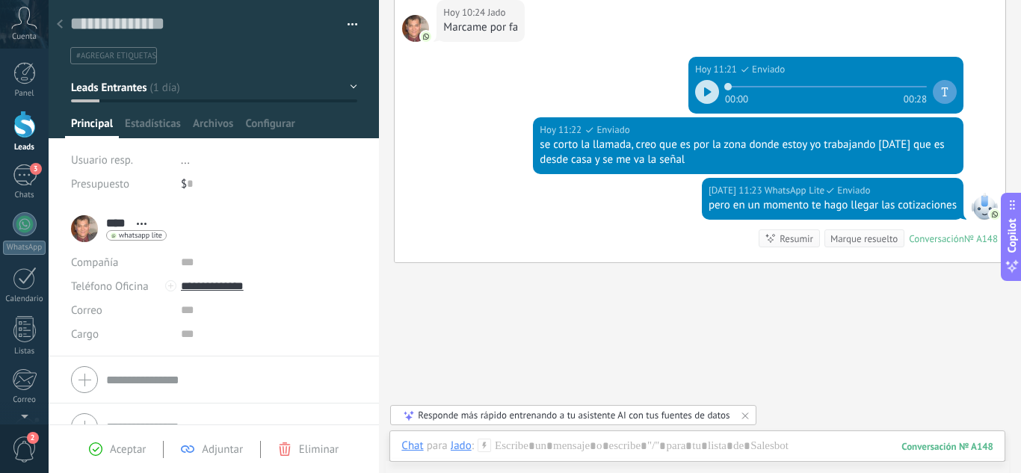
click at [30, 134] on div at bounding box center [24, 125] width 22 height 28
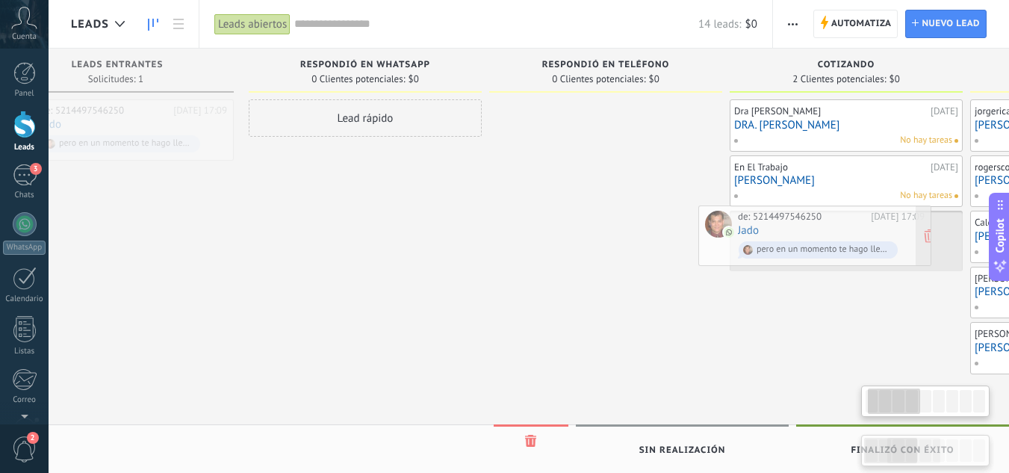
drag, startPoint x: 207, startPoint y: 120, endPoint x: 835, endPoint y: 226, distance: 636.5
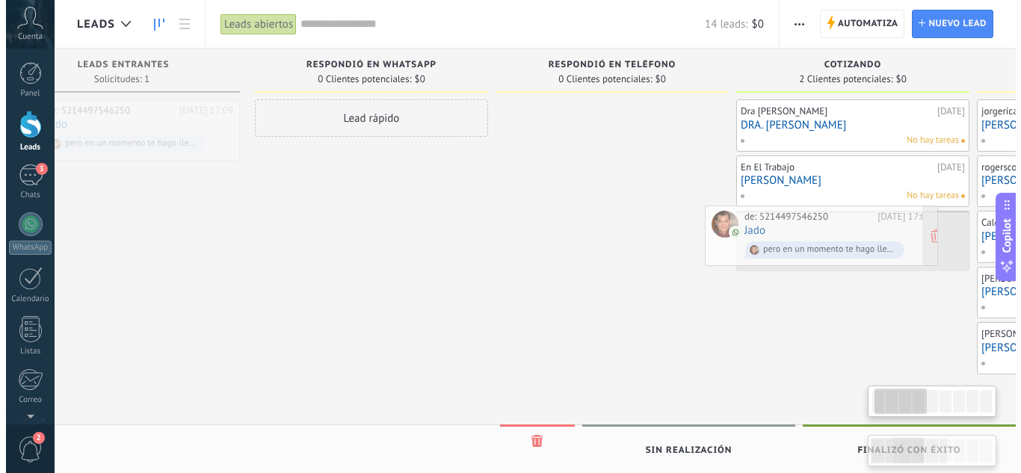
scroll to position [0, 79]
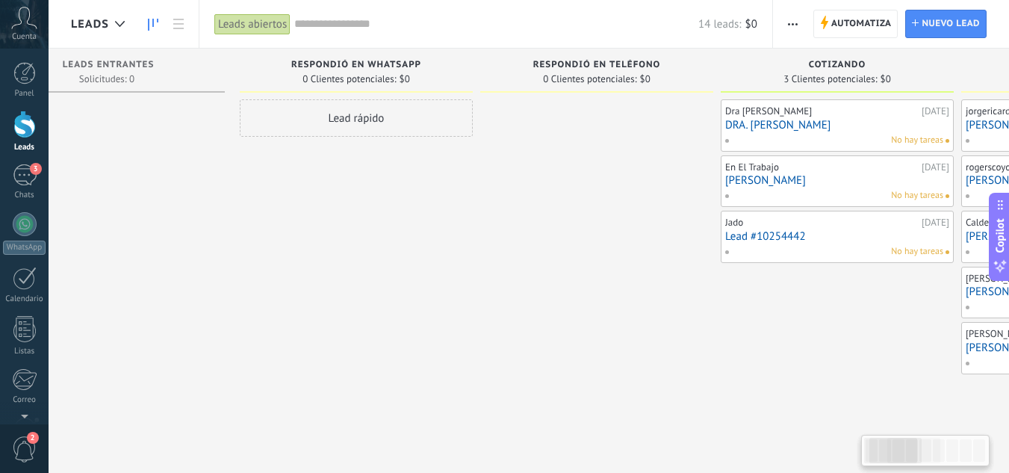
click at [849, 235] on link "Lead #10254442" at bounding box center [837, 236] width 224 height 13
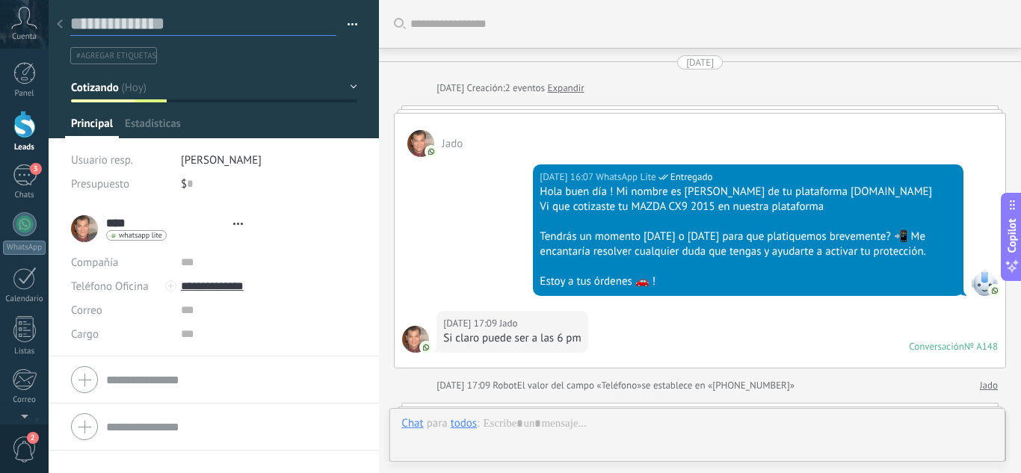
click at [176, 22] on textarea at bounding box center [203, 24] width 266 height 23
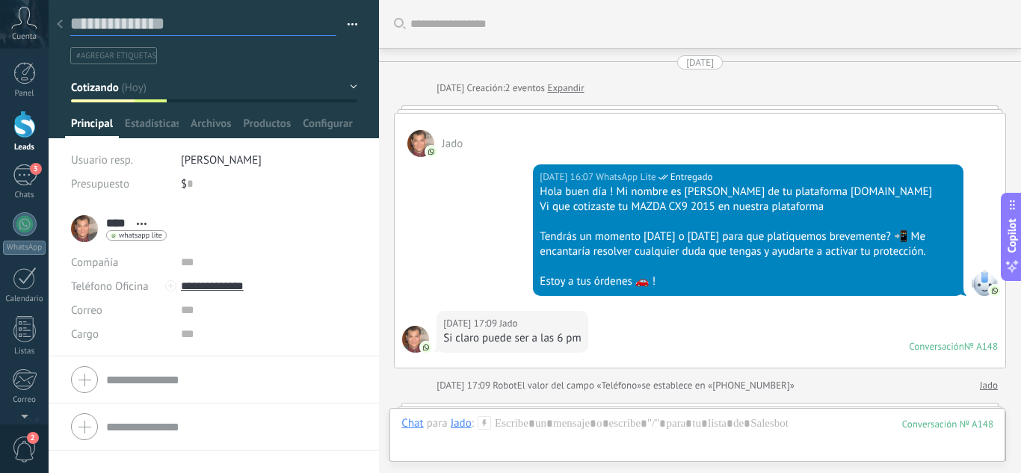
scroll to position [1130, 0]
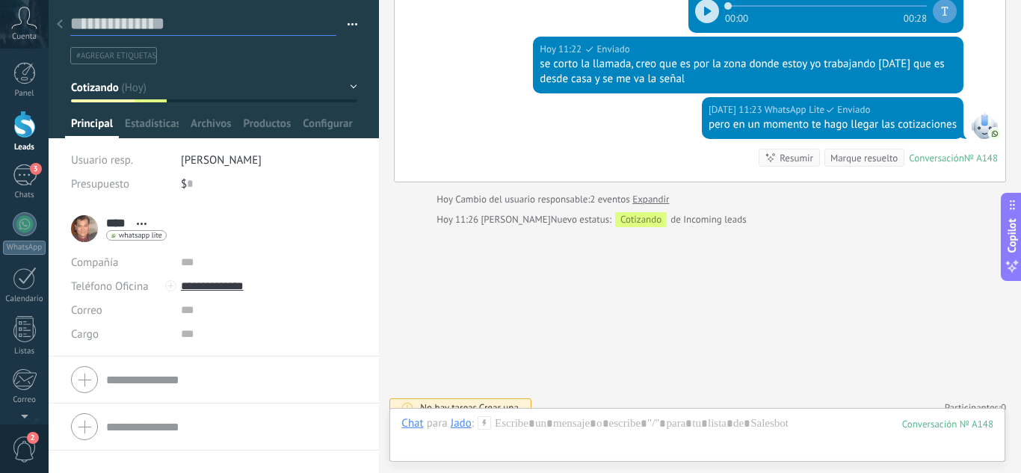
type textarea "*"
type textarea "**"
type textarea "***"
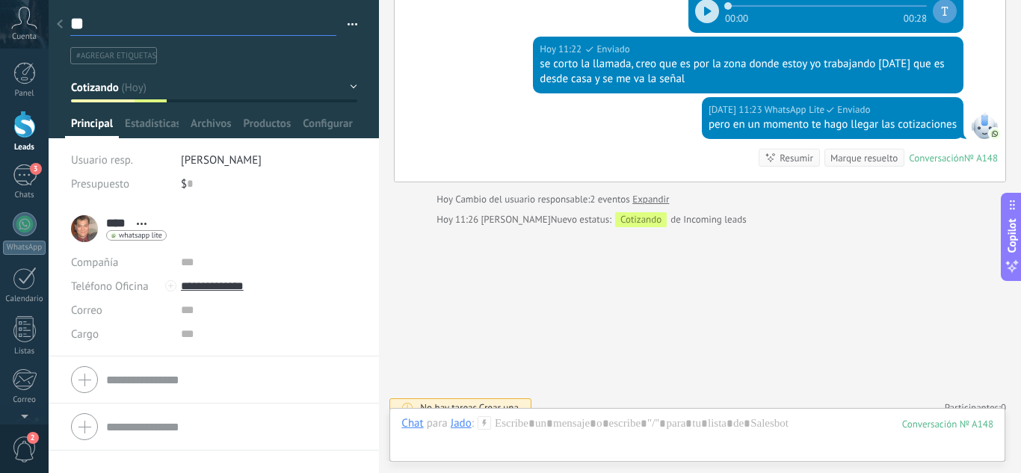
type textarea "***"
type textarea "****"
type textarea "*****"
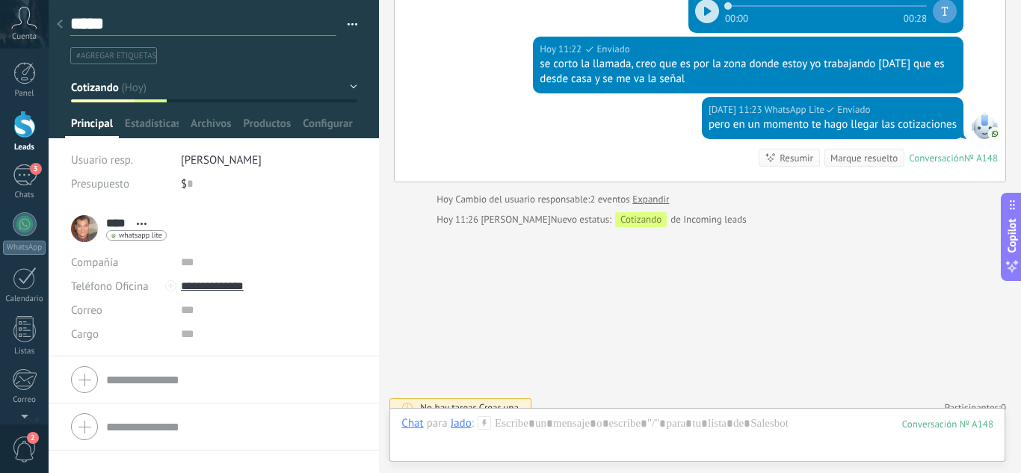
type textarea "******"
type textarea "*******"
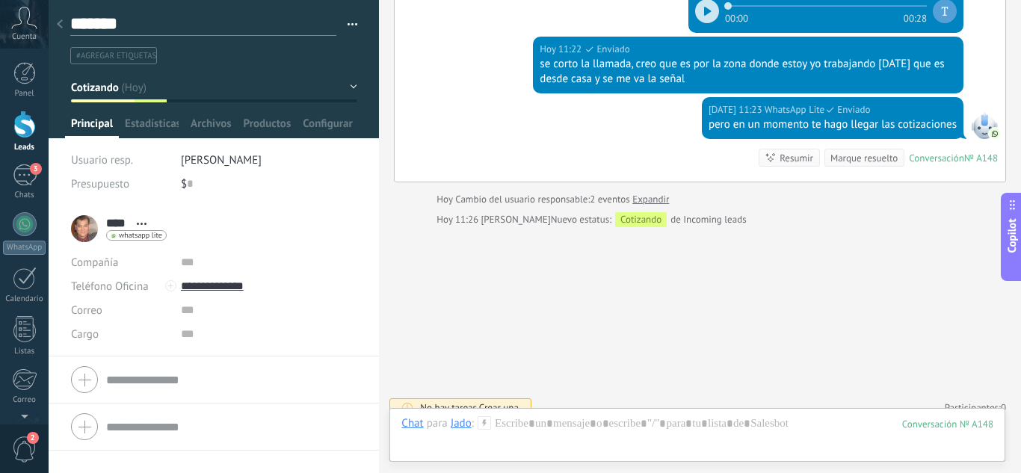
type textarea "*******"
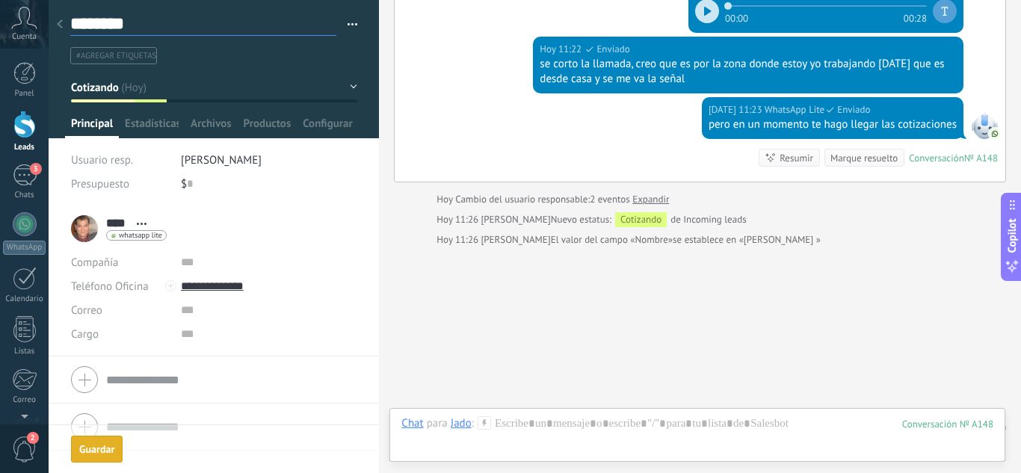
scroll to position [1151, 0]
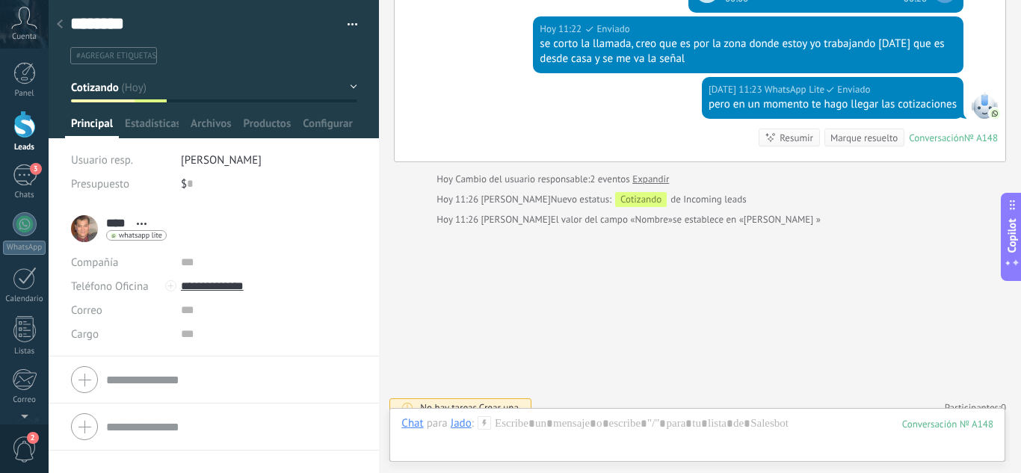
type textarea "*******"
type textarea "*********"
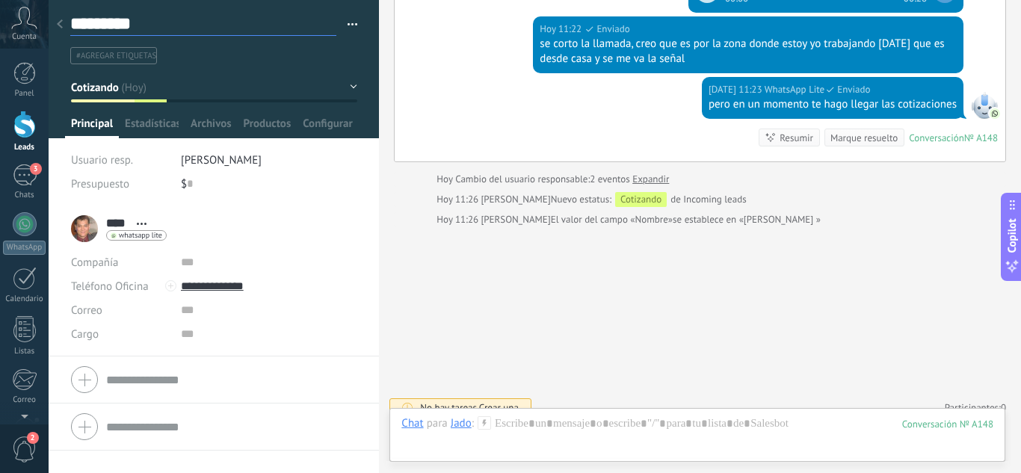
type textarea "**********"
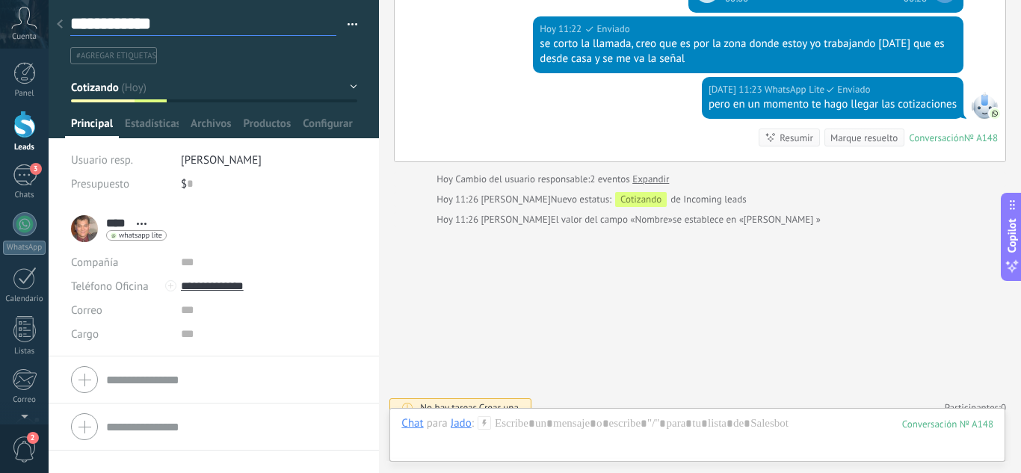
type textarea "**********"
click at [28, 135] on div at bounding box center [24, 125] width 22 height 28
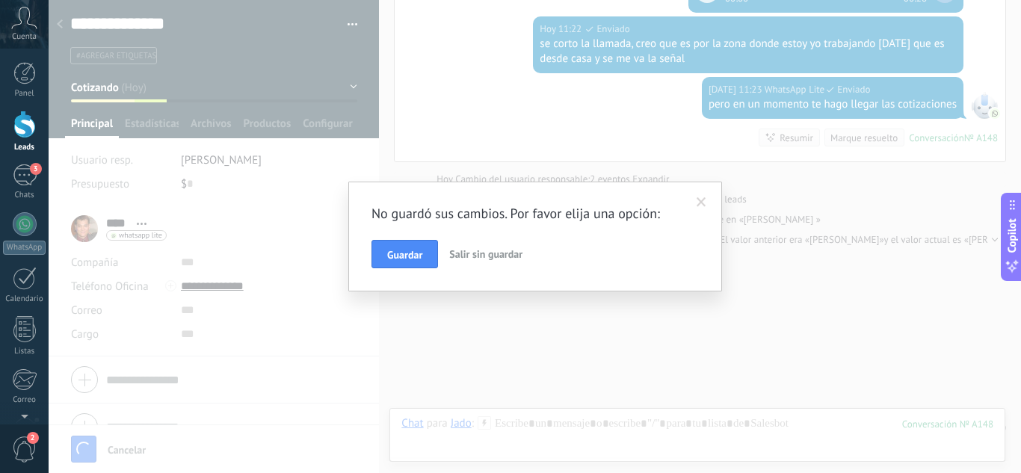
scroll to position [1171, 0]
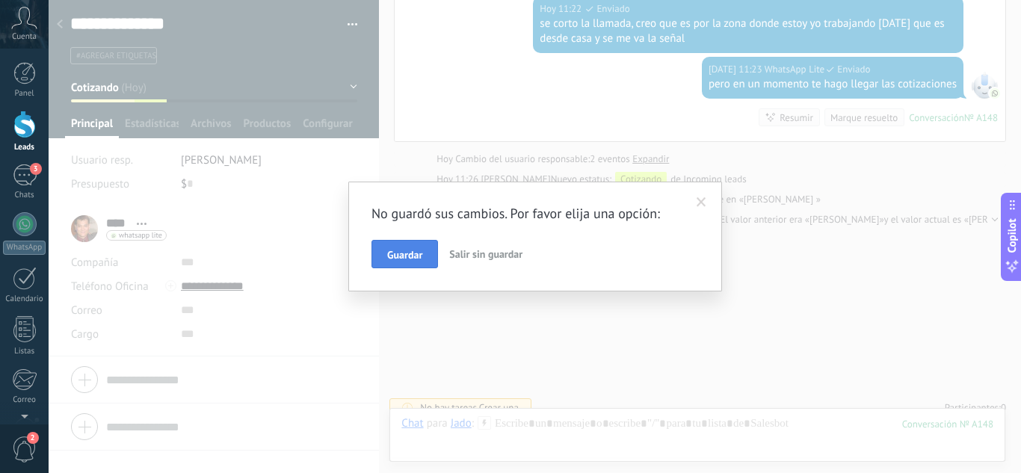
click at [413, 252] on span "Guardar" at bounding box center [404, 255] width 35 height 10
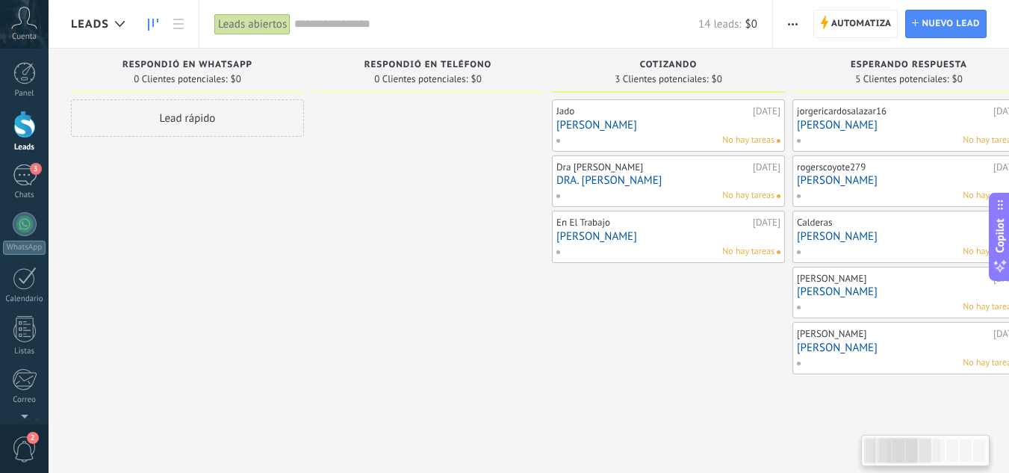
click at [639, 232] on link "[PERSON_NAME]" at bounding box center [669, 236] width 224 height 13
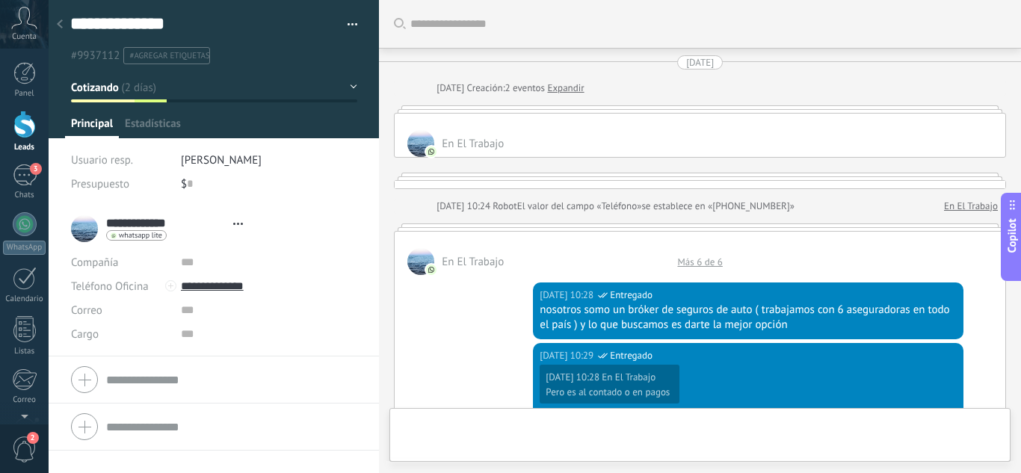
type textarea "**********"
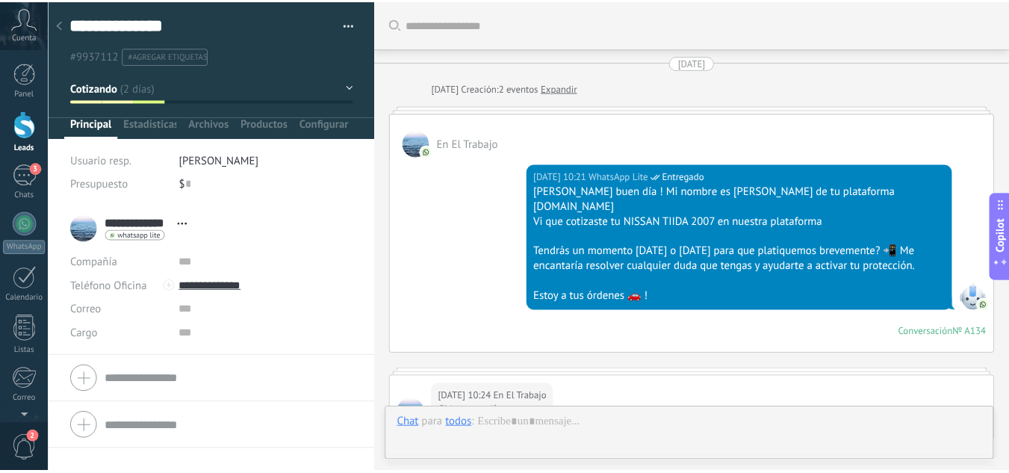
scroll to position [2023, 0]
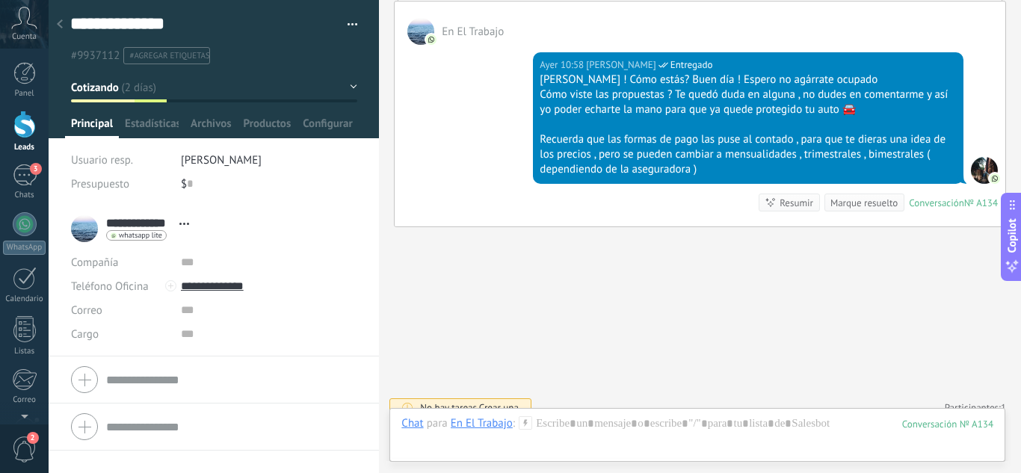
click at [25, 117] on div at bounding box center [24, 125] width 22 height 28
